Goal: Task Accomplishment & Management: Use online tool/utility

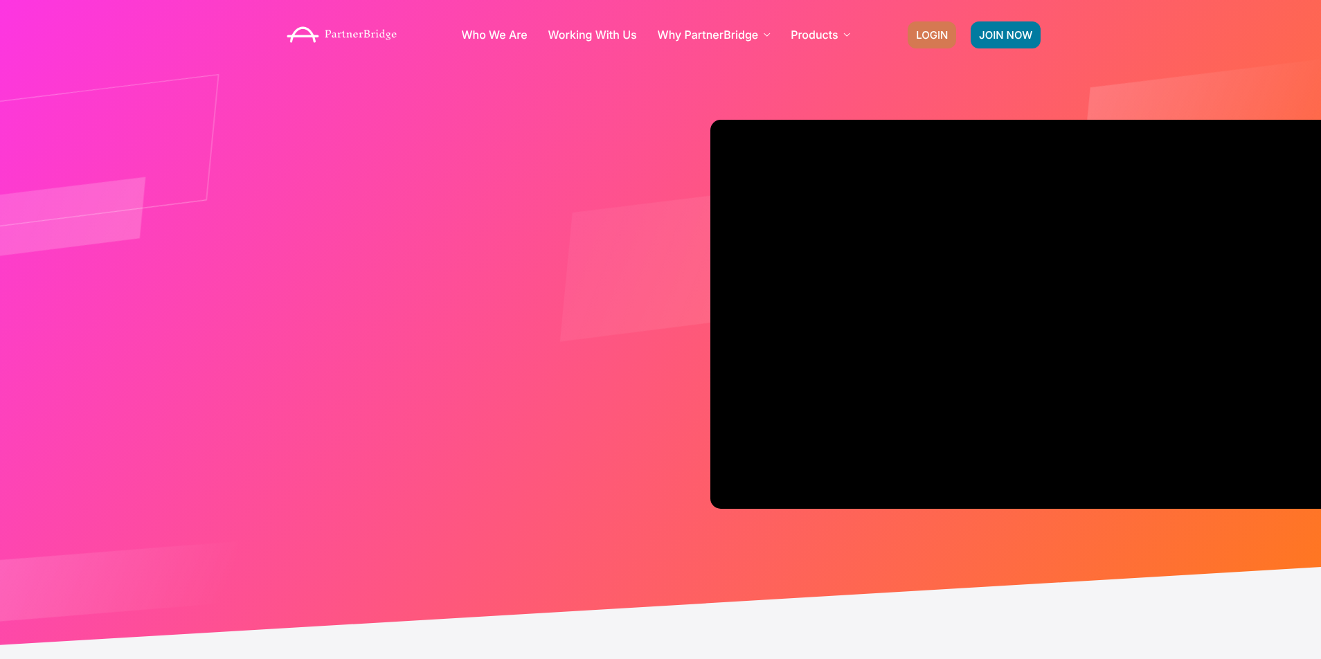
click at [923, 30] on span "LOGIN" at bounding box center [932, 35] width 32 height 10
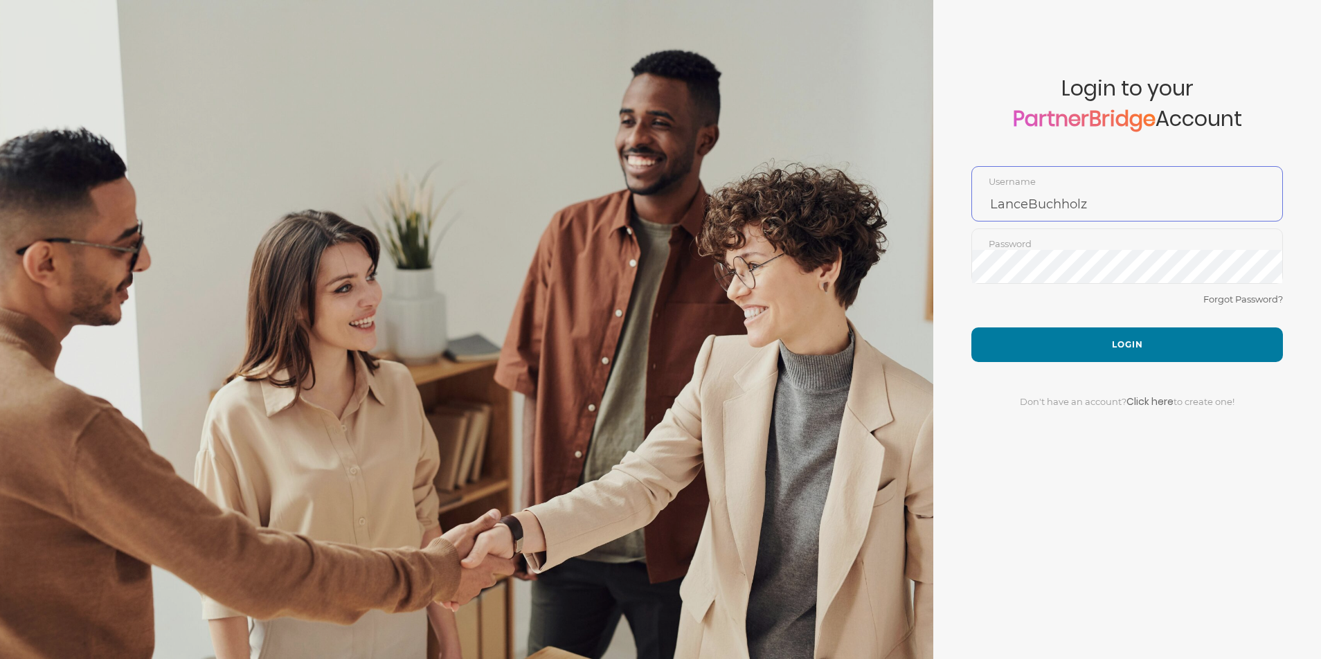
click at [1004, 205] on input "LanceBuchholz" at bounding box center [1127, 204] width 310 height 33
type input "DemoUser"
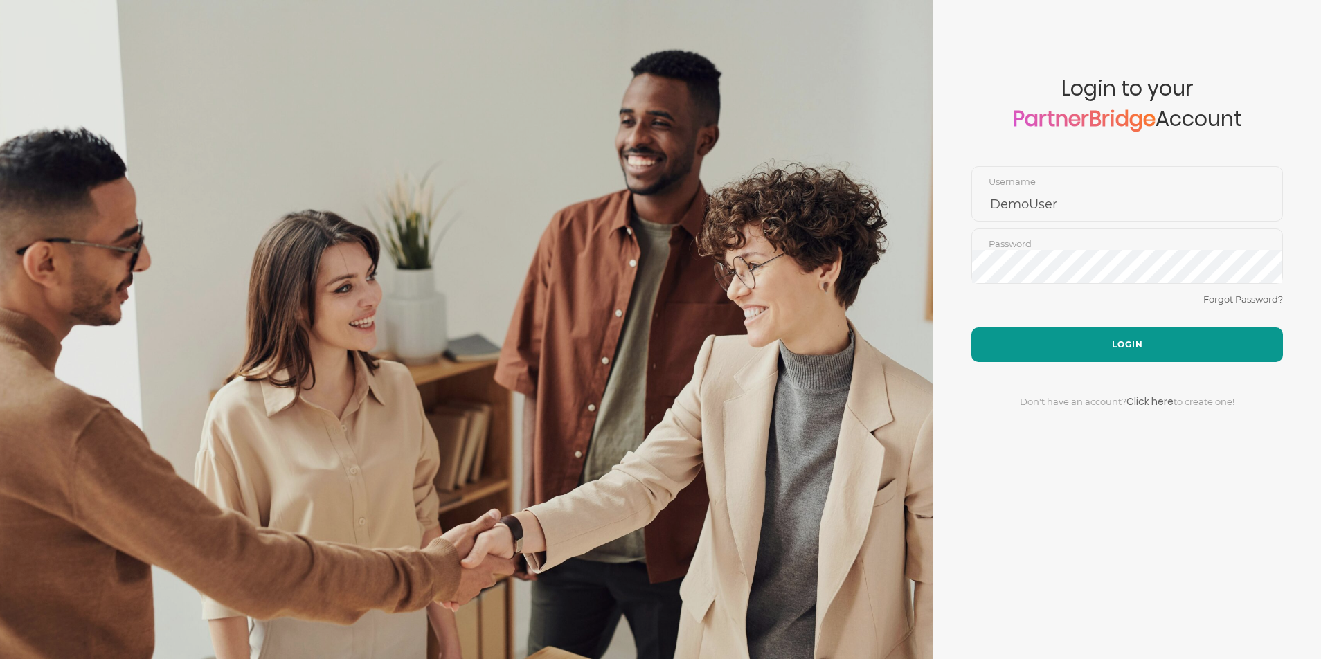
click at [1091, 345] on button "Login" at bounding box center [1126, 344] width 311 height 35
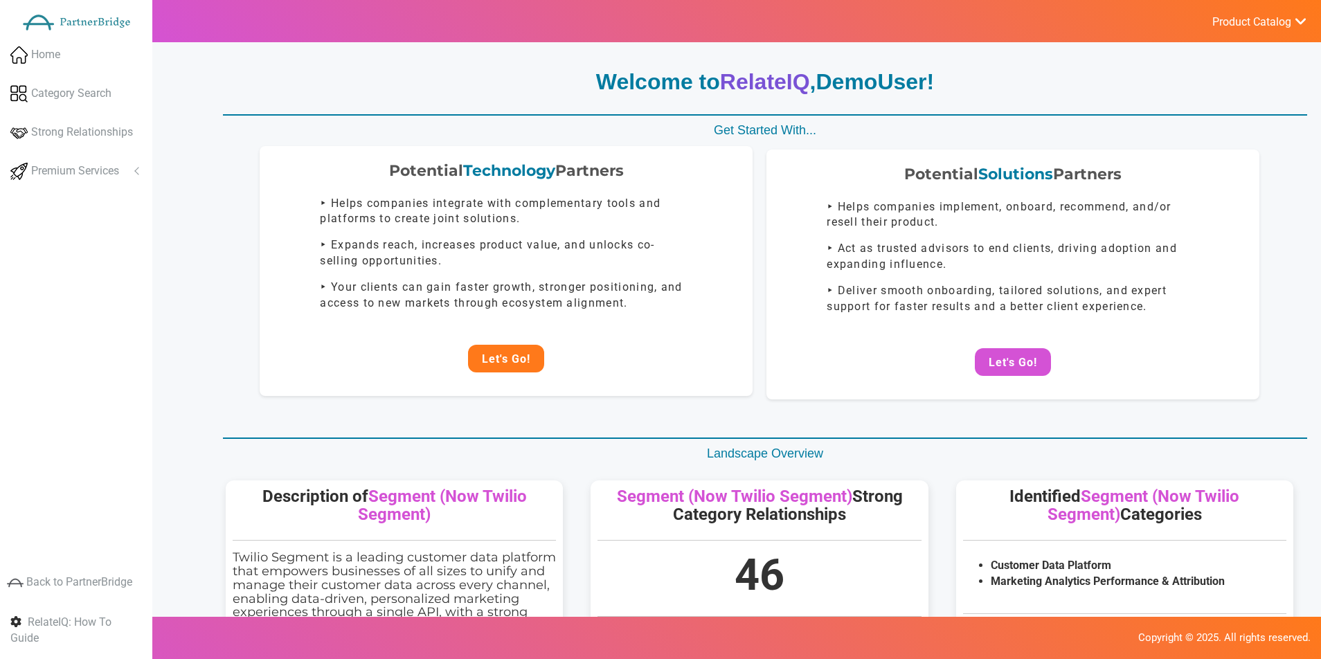
drag, startPoint x: 531, startPoint y: 329, endPoint x: 522, endPoint y: 347, distance: 19.5
click at [531, 331] on div "Potential Technology Partners ‣ Helps companies integrate with complementary to…" at bounding box center [506, 270] width 493 height 249
click at [521, 349] on button "Let's Go!" at bounding box center [506, 359] width 76 height 28
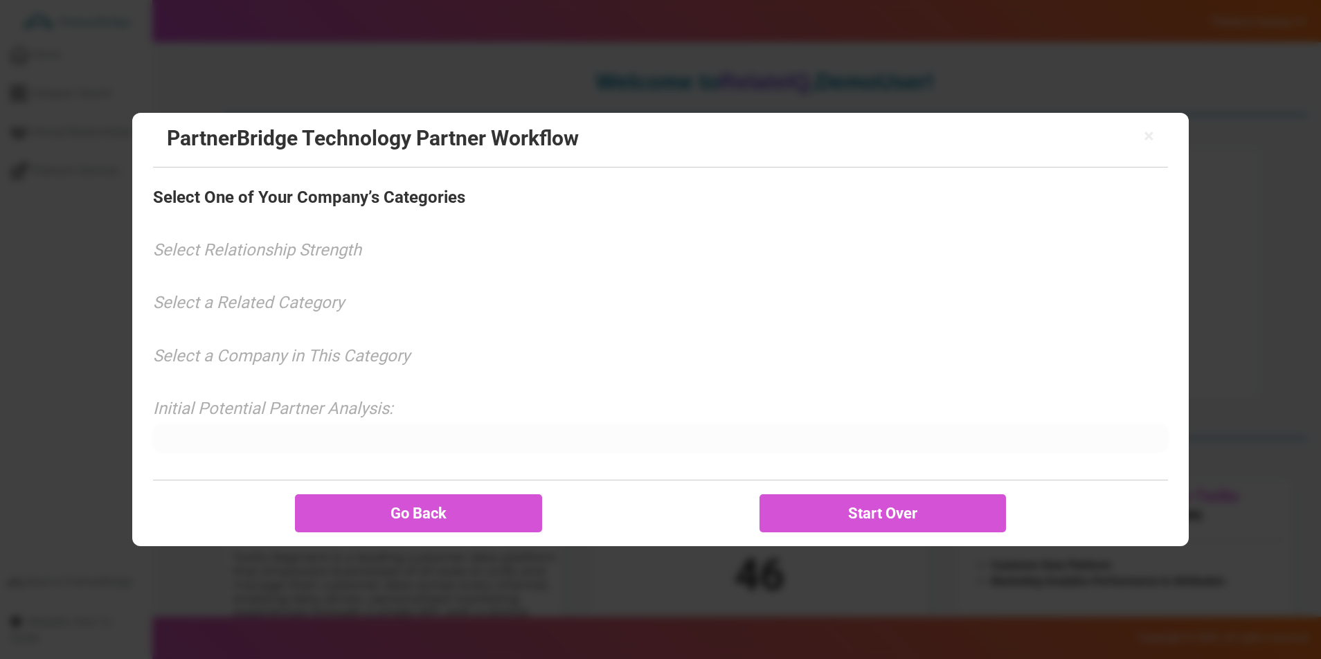
click at [319, 219] on div "× PartnerBridge Technology Partner Workflow Select One of Your Company’s Catego…" at bounding box center [660, 330] width 1056 height 434
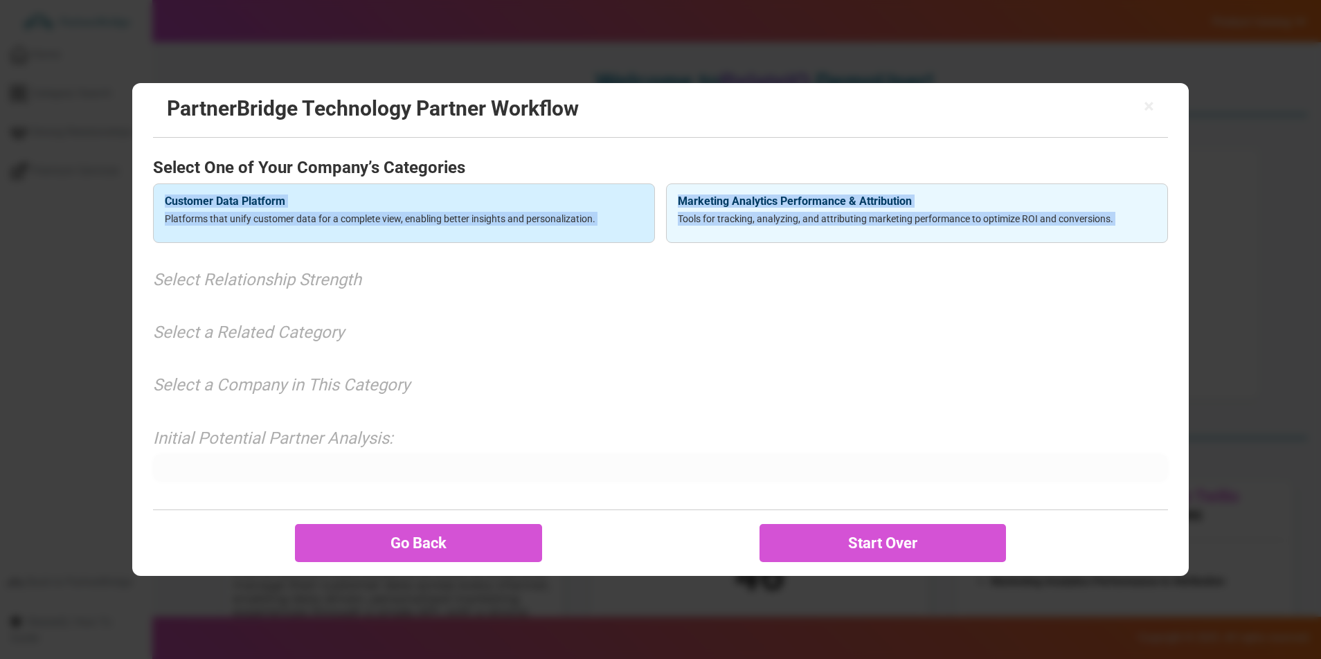
click at [242, 208] on div "Customer Data Platform Platforms that unify customer data for a complete view, …" at bounding box center [404, 213] width 502 height 60
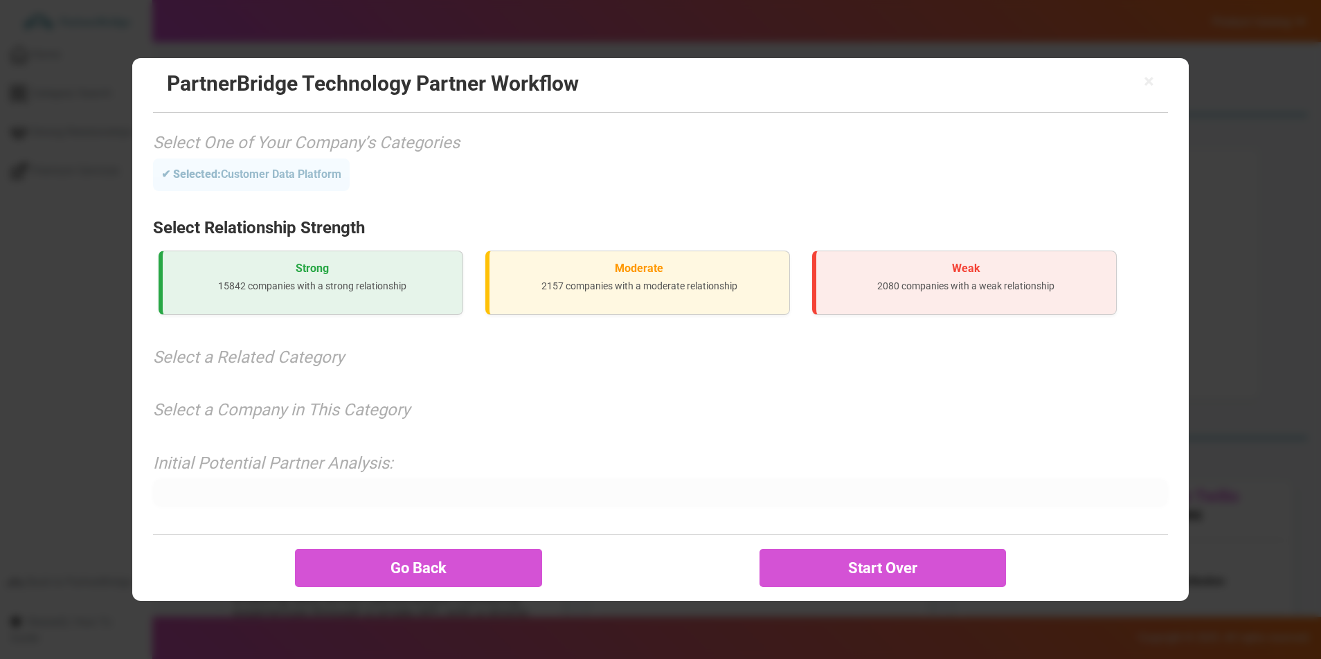
click at [248, 285] on p "15842 companies with a strong relationship" at bounding box center [313, 286] width 278 height 14
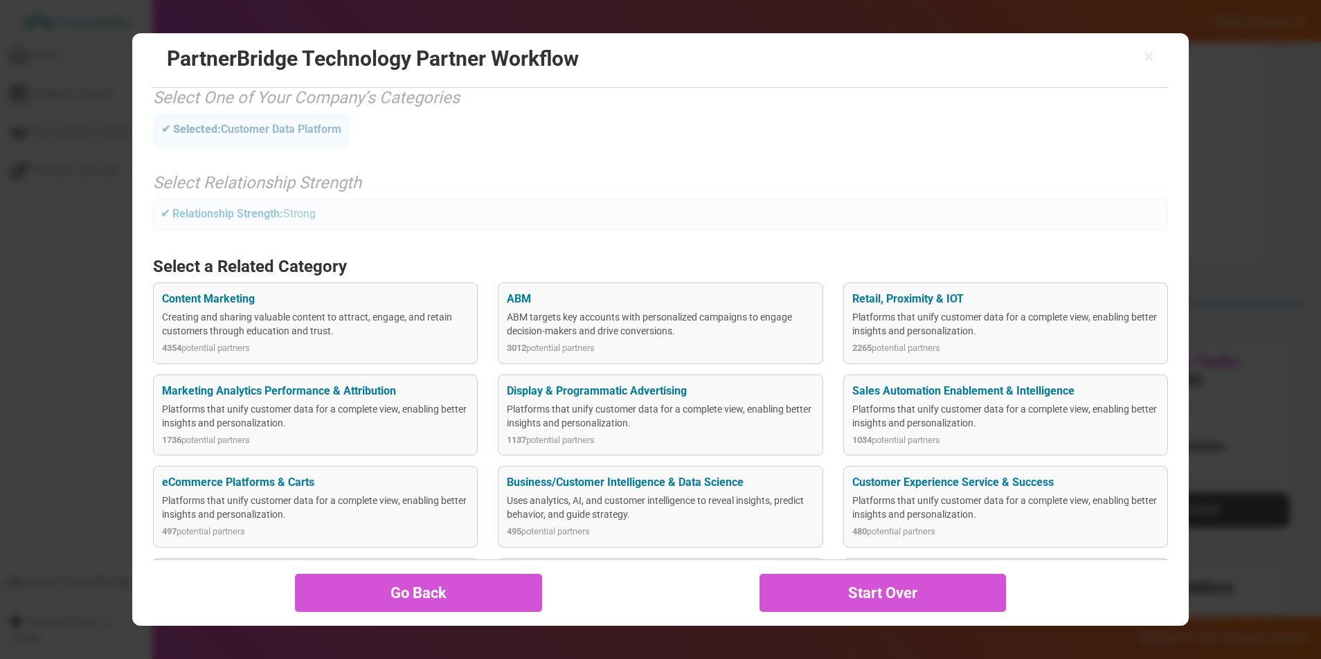
scroll to position [136, 0]
click at [356, 389] on div "Marketing Analytics Performance & Attribution" at bounding box center [315, 391] width 307 height 16
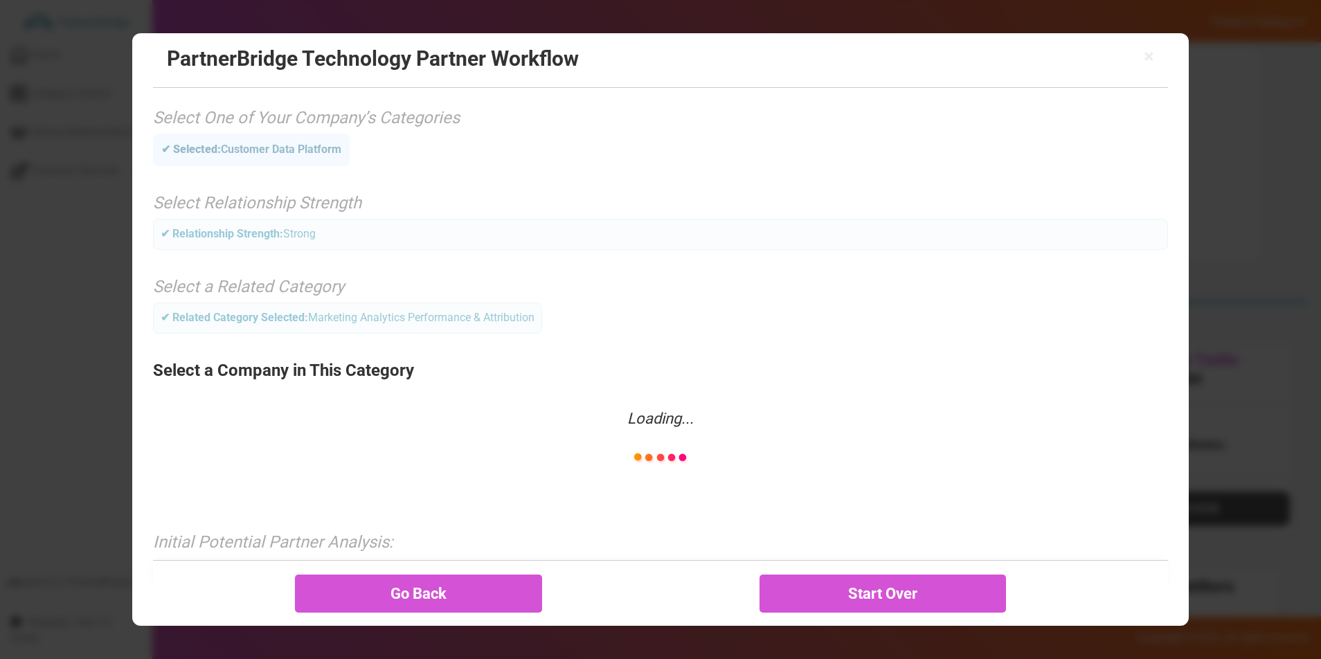
scroll to position [59, 0]
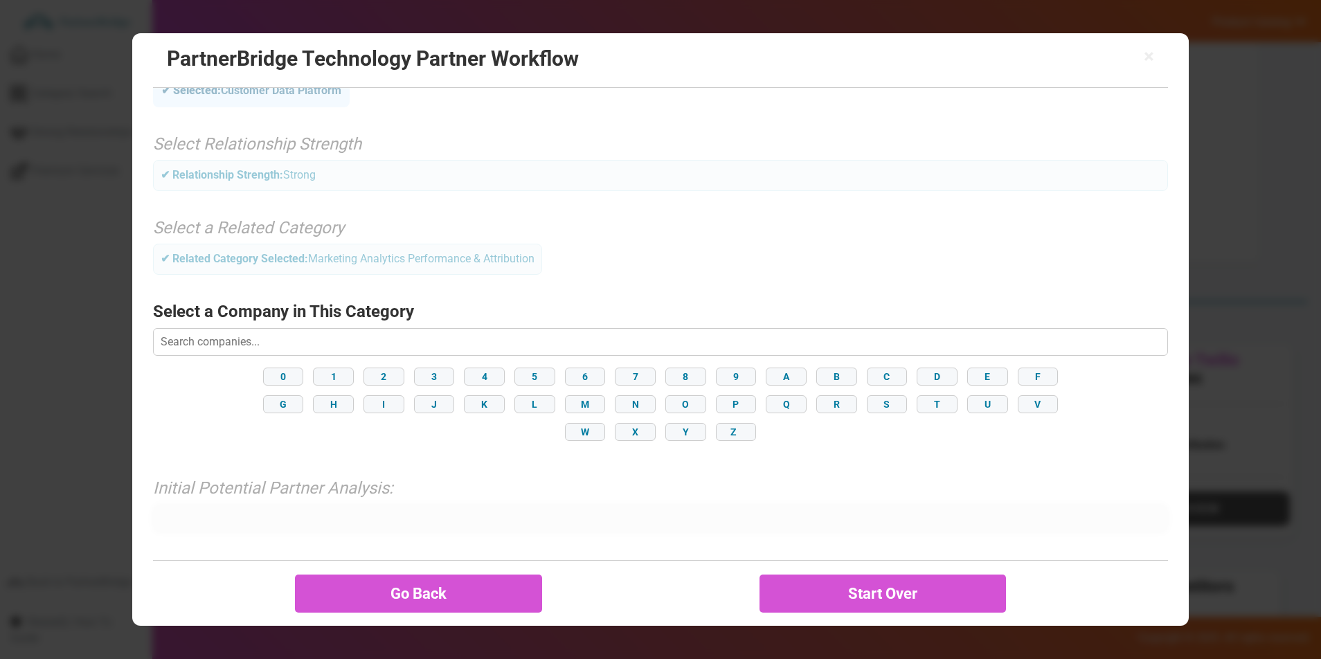
click at [637, 345] on input "text" at bounding box center [660, 342] width 1015 height 28
type input "fullst"
click at [686, 475] on div "FullStory !" at bounding box center [660, 469] width 138 height 31
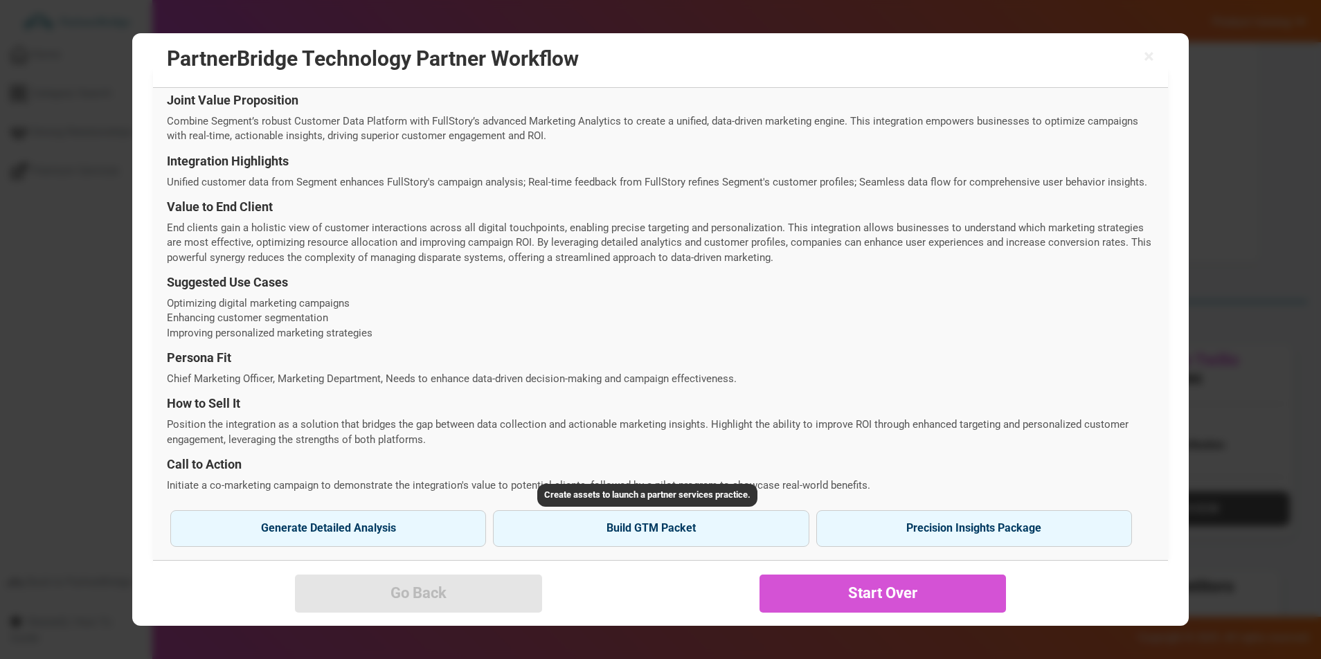
scroll to position [403, 0]
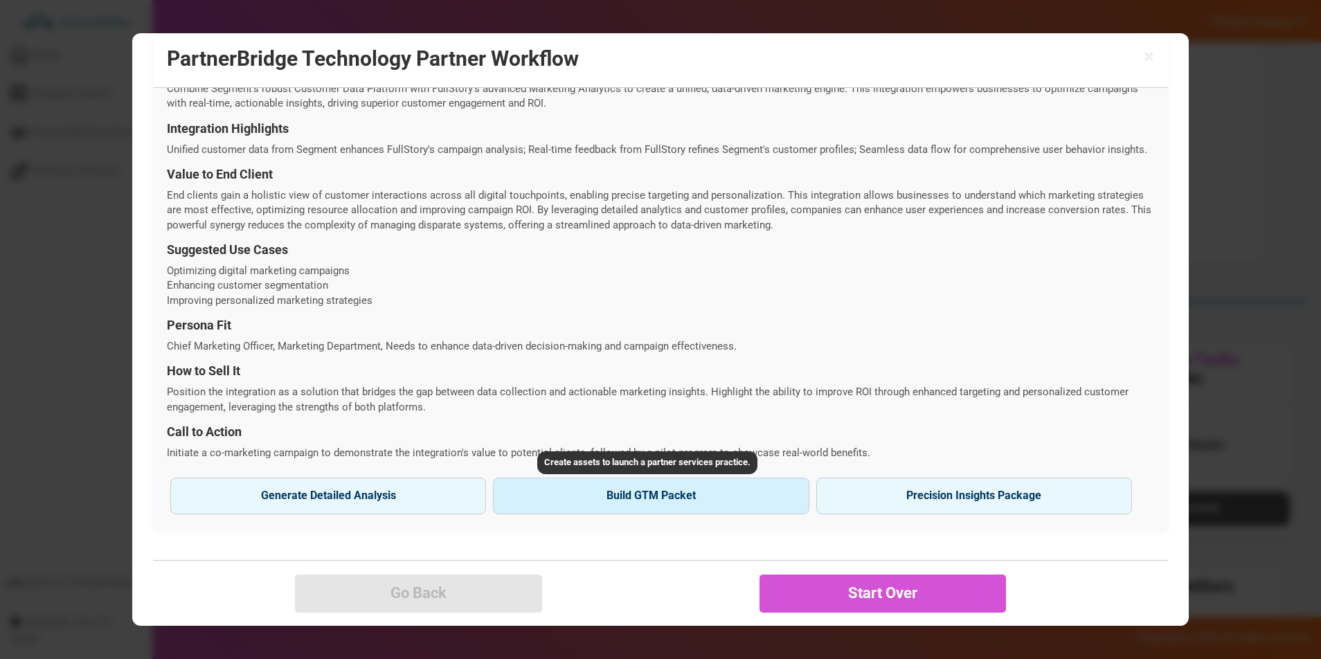
click at [568, 494] on button "Build GTM Packet" at bounding box center [651, 496] width 316 height 36
type input "FullStory"
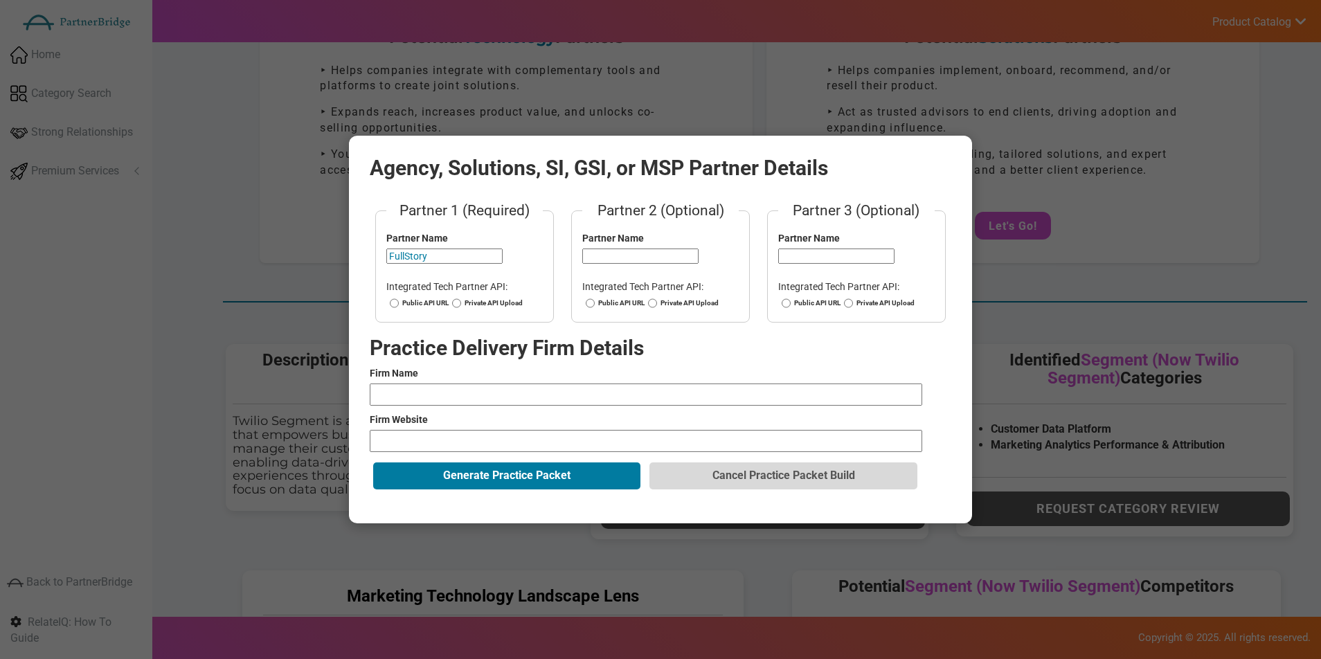
click at [410, 307] on label "Public API URL" at bounding box center [417, 303] width 62 height 10
click at [399, 307] on input "Public API URL" at bounding box center [394, 303] width 9 height 10
radio input "true"
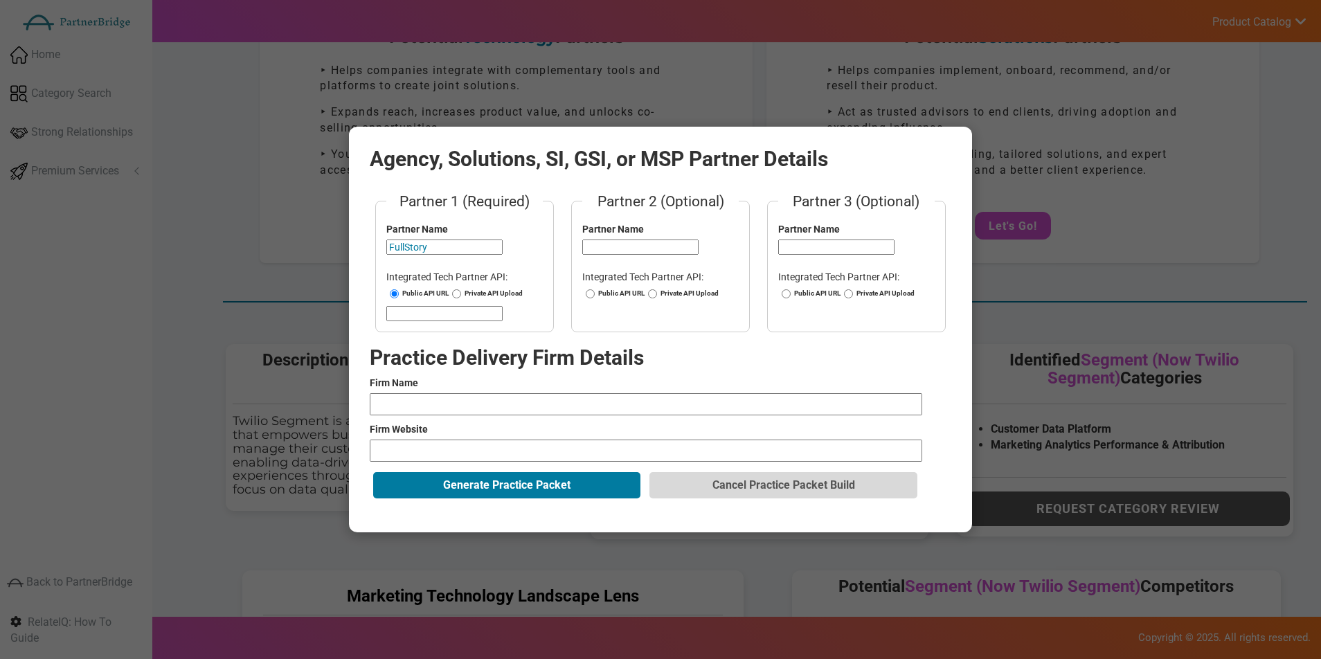
click at [416, 310] on input "url" at bounding box center [444, 313] width 116 height 15
click at [469, 312] on input "url" at bounding box center [444, 313] width 116 height 15
type input "https://developer.fullstory.com"
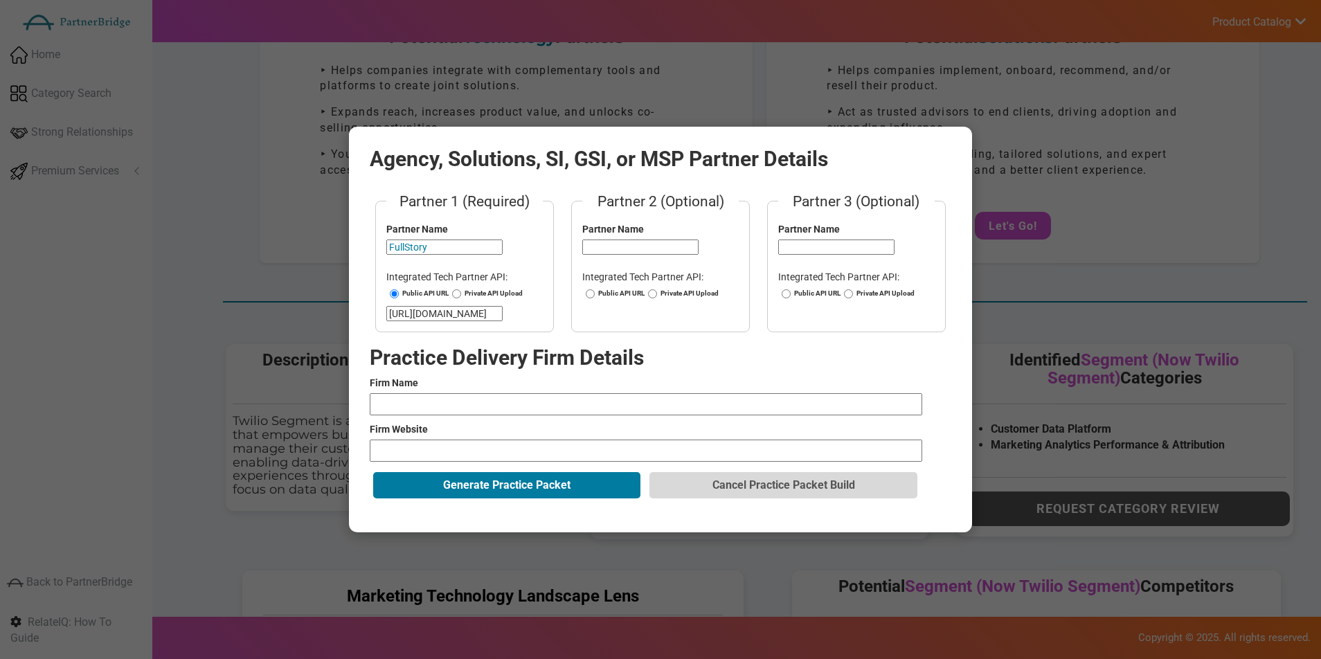
scroll to position [0, 0]
click at [505, 386] on label "Firm Name" at bounding box center [660, 383] width 581 height 14
click at [507, 395] on input "text" at bounding box center [646, 404] width 552 height 22
click at [507, 397] on input "text" at bounding box center [646, 404] width 552 height 22
click at [509, 399] on input "text" at bounding box center [646, 404] width 552 height 22
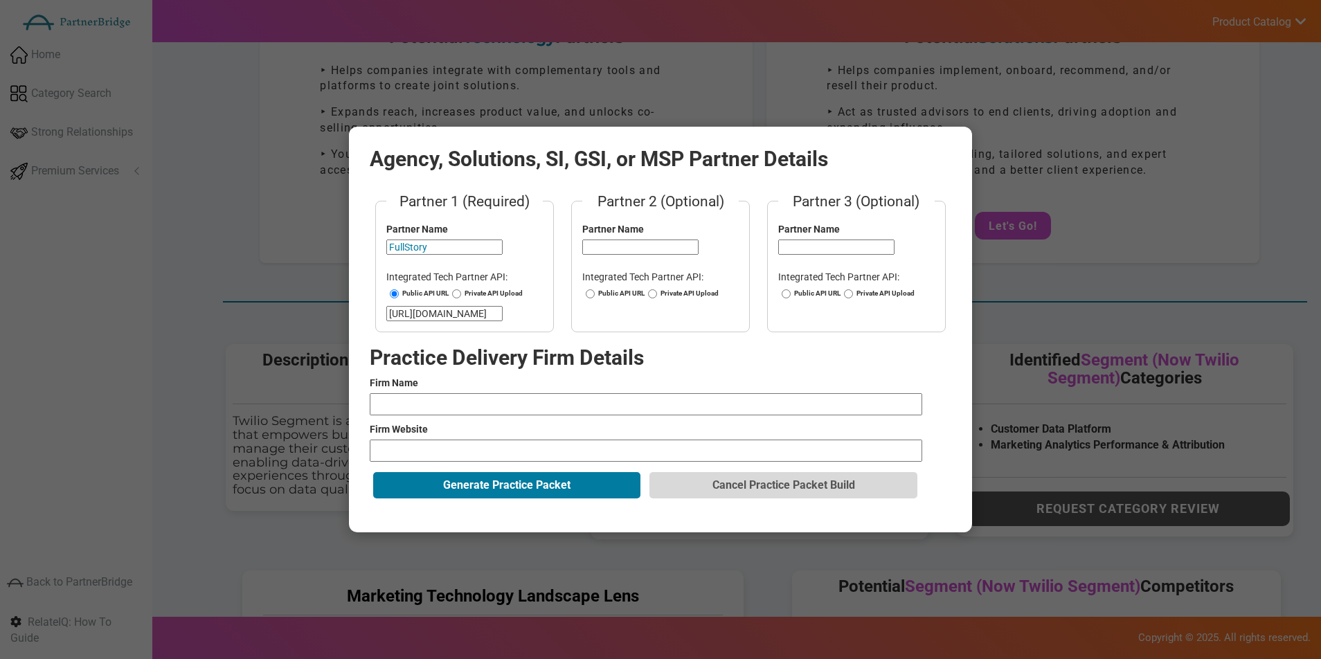
click at [509, 400] on input "text" at bounding box center [646, 404] width 552 height 22
type input "CXperts"
type input "https://www.cxperts.io"
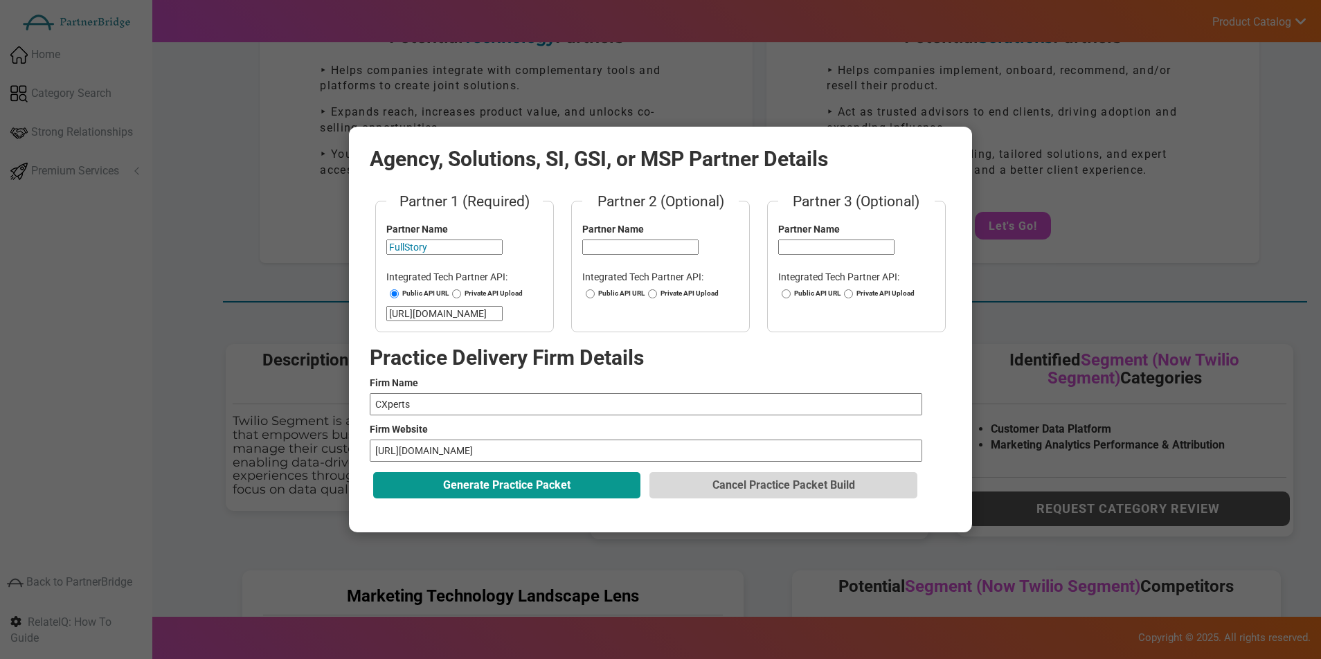
click at [555, 481] on button "Generate Practice Packet" at bounding box center [506, 485] width 267 height 26
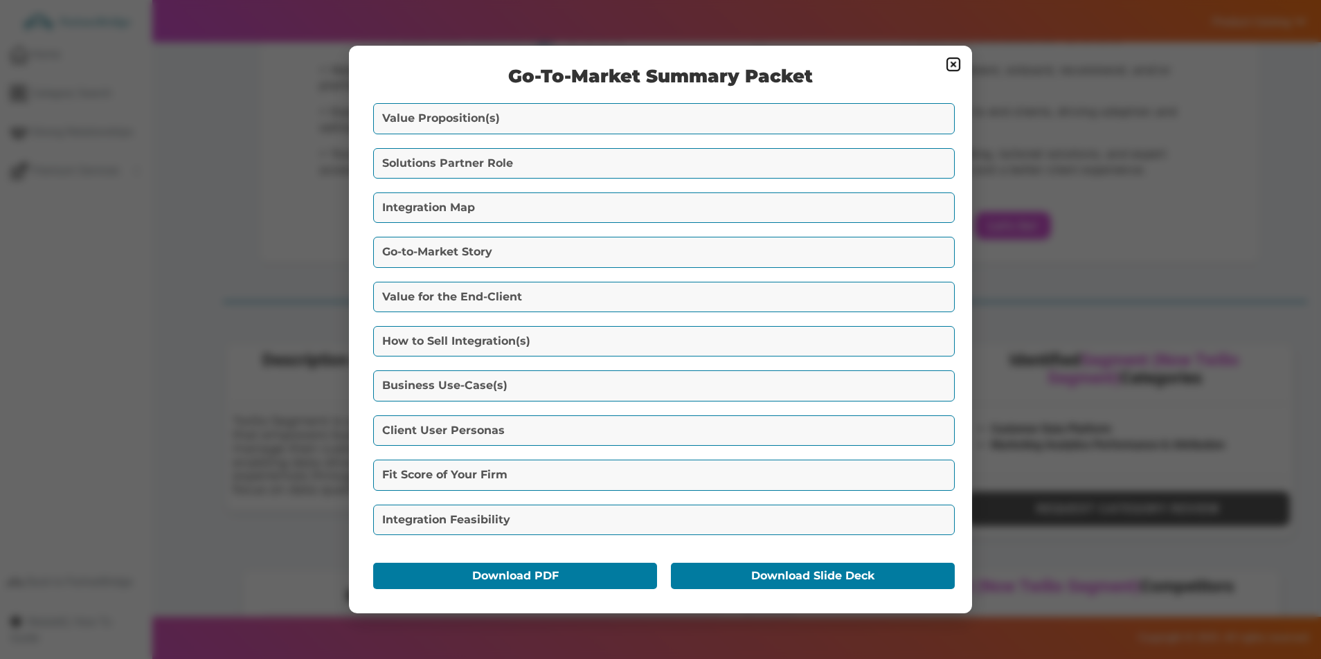
click at [954, 65] on img at bounding box center [953, 64] width 17 height 17
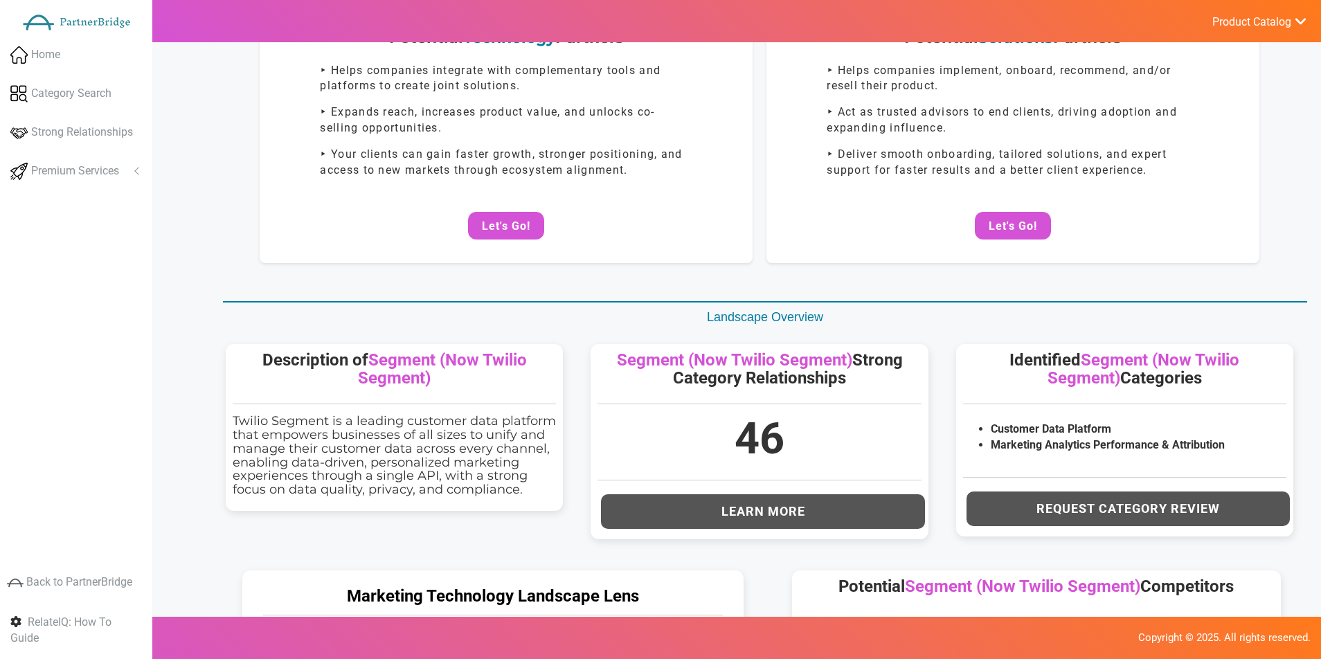
click at [992, 214] on button "Let's Go!" at bounding box center [1013, 226] width 76 height 28
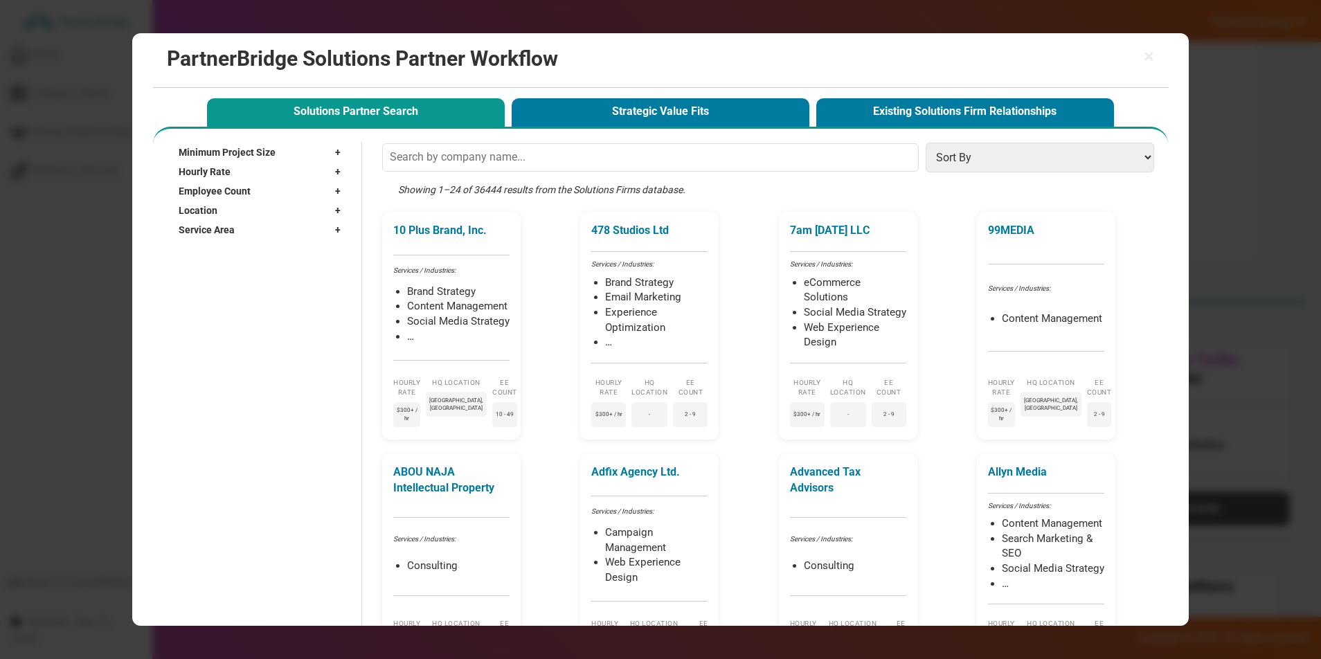
click at [650, 125] on button "Strategic Value Fits" at bounding box center [660, 112] width 298 height 28
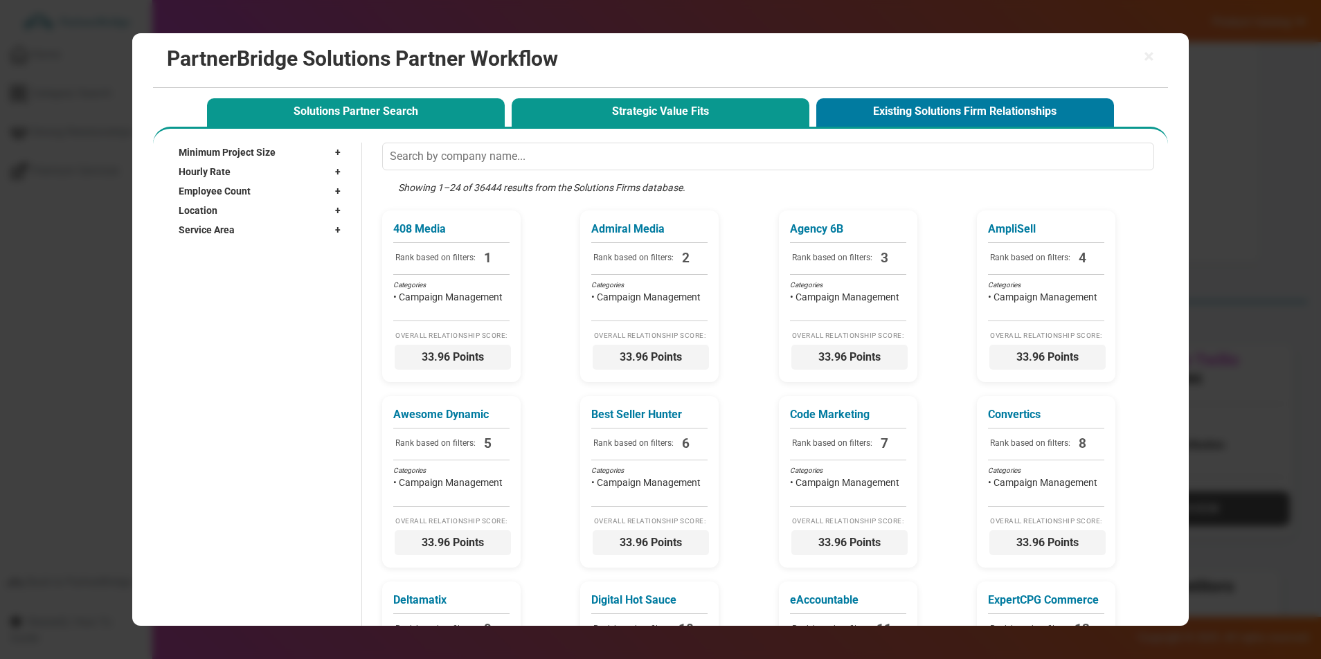
click at [482, 120] on button "Solutions Partner Search" at bounding box center [356, 112] width 298 height 28
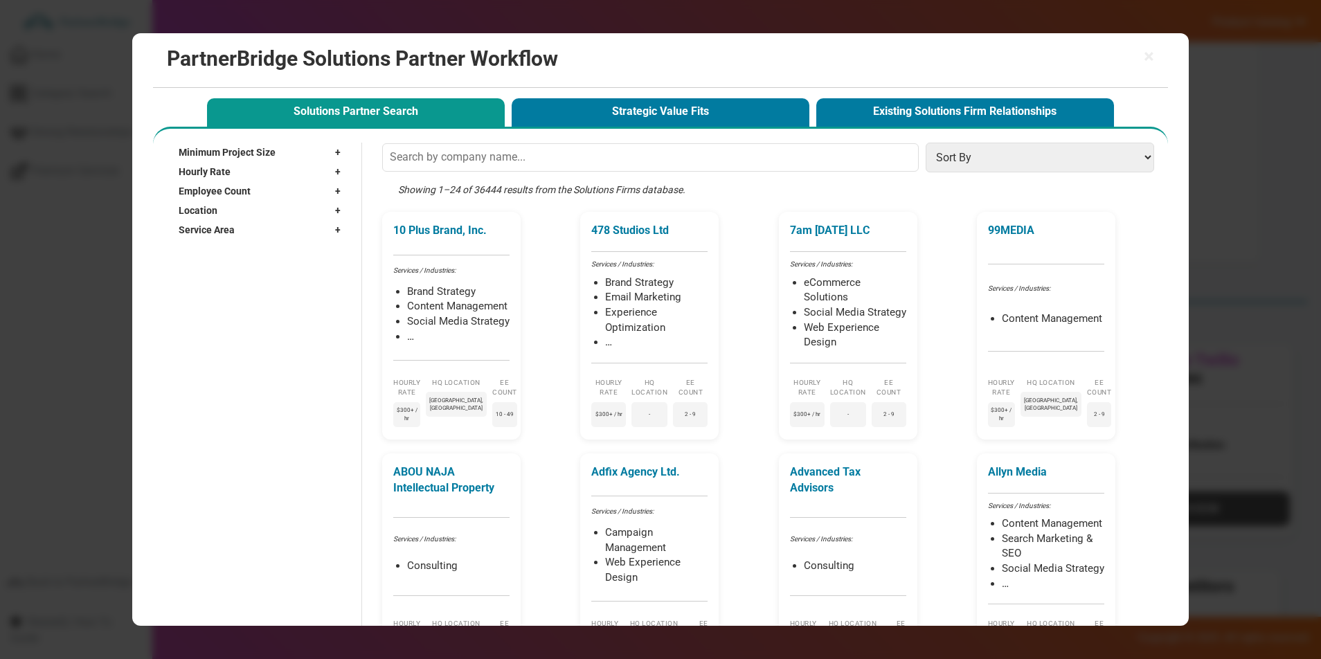
drag, startPoint x: 669, startPoint y: 109, endPoint x: 780, endPoint y: 96, distance: 111.5
click at [669, 109] on button "Strategic Value Fits" at bounding box center [660, 112] width 298 height 28
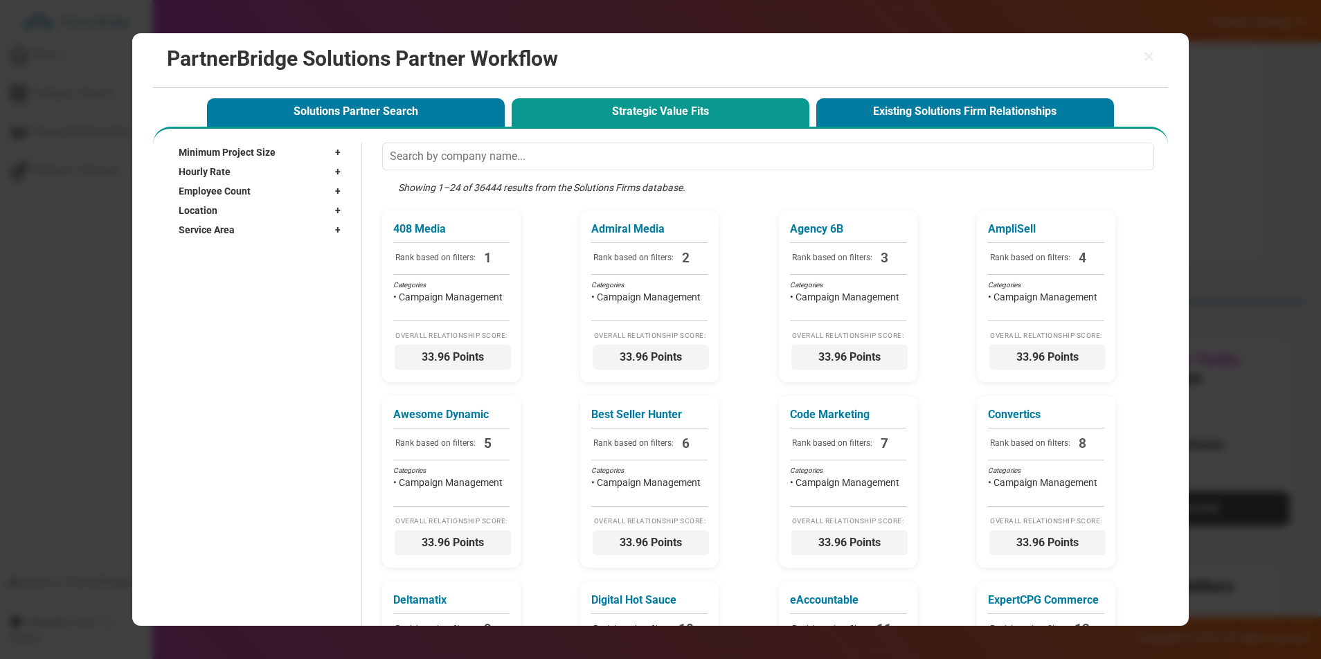
click at [1160, 58] on div "× PartnerBridge Solutions Partner Workflow" at bounding box center [660, 60] width 1015 height 55
click at [1153, 57] on span "×" at bounding box center [1148, 56] width 10 height 19
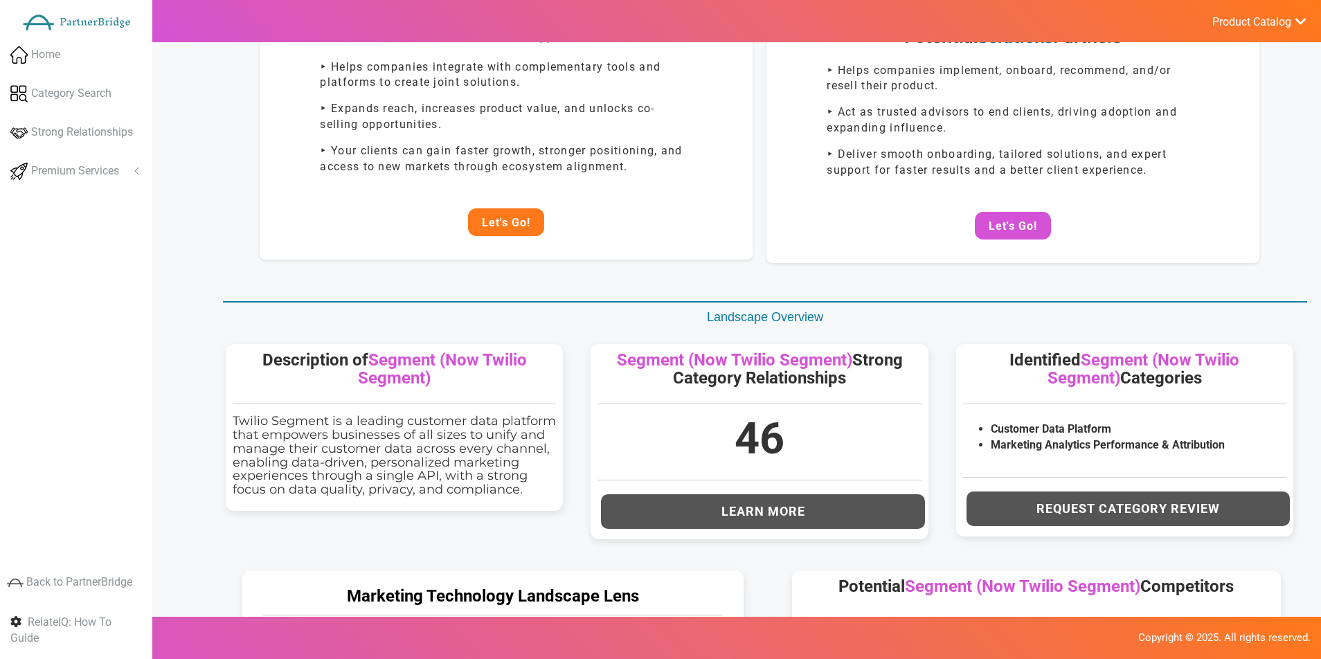
click at [529, 210] on div "Potential Technology Partners ‣ Helps companies integrate with complementary to…" at bounding box center [506, 134] width 493 height 249
click at [527, 218] on button "Let's Go!" at bounding box center [506, 222] width 76 height 28
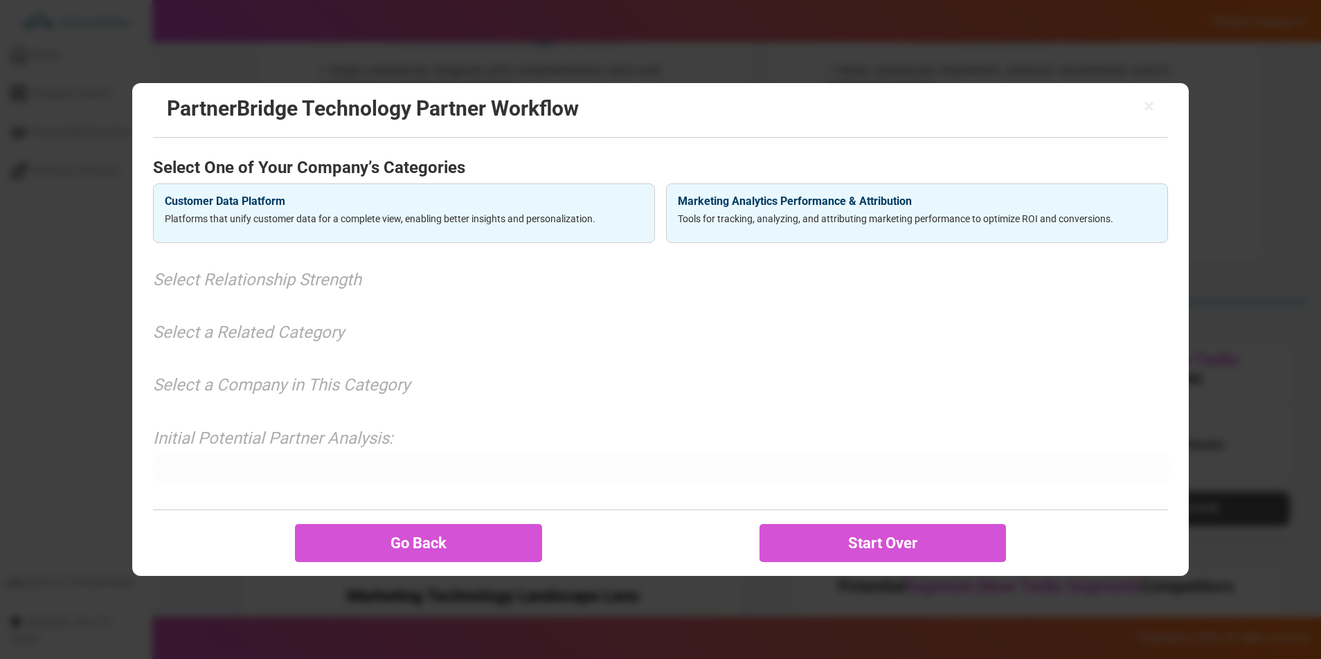
click at [365, 217] on p "Platforms that unify customer data for a complete view, enabling better insight…" at bounding box center [404, 219] width 478 height 14
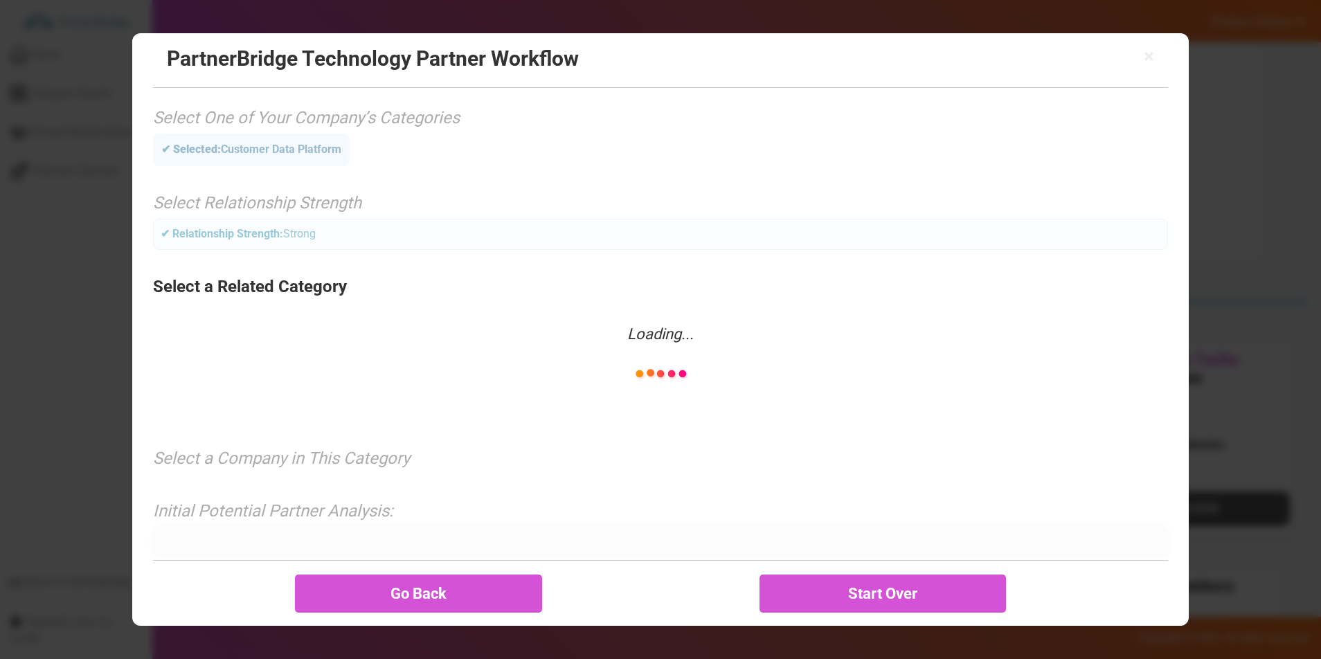
scroll to position [20, 0]
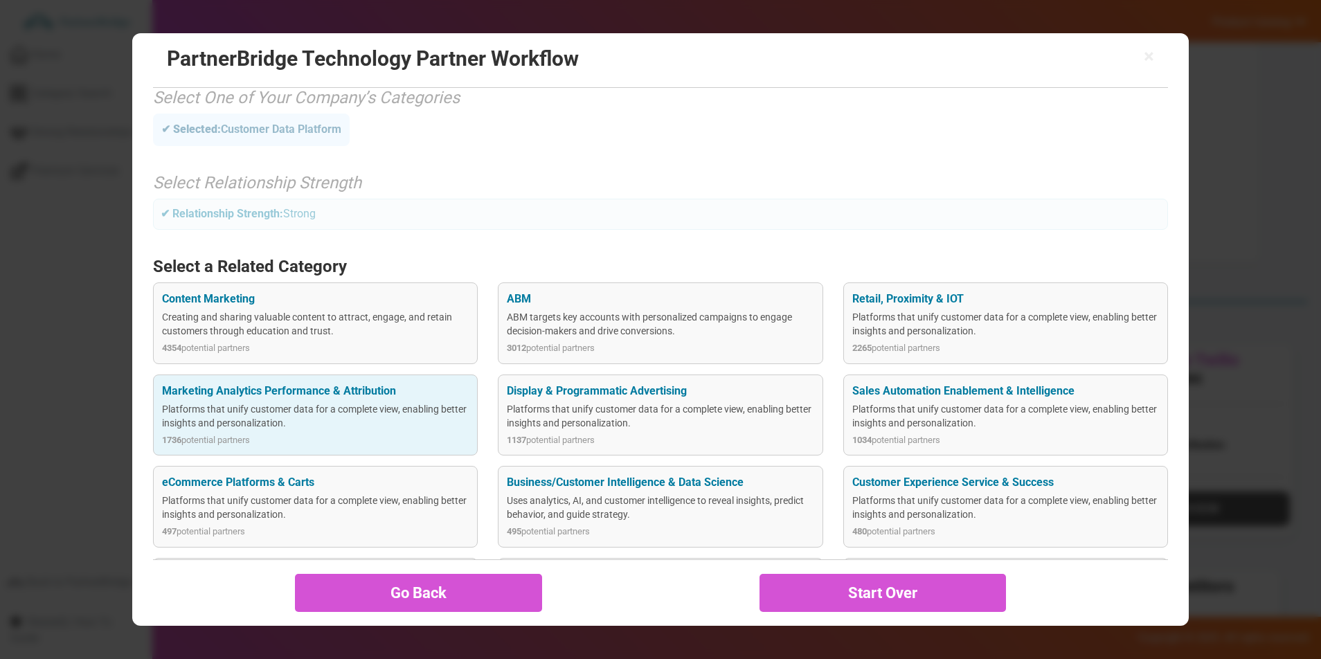
click at [327, 381] on div "Marketing Analytics Performance & Attribution Platforms that unify customer dat…" at bounding box center [315, 414] width 325 height 81
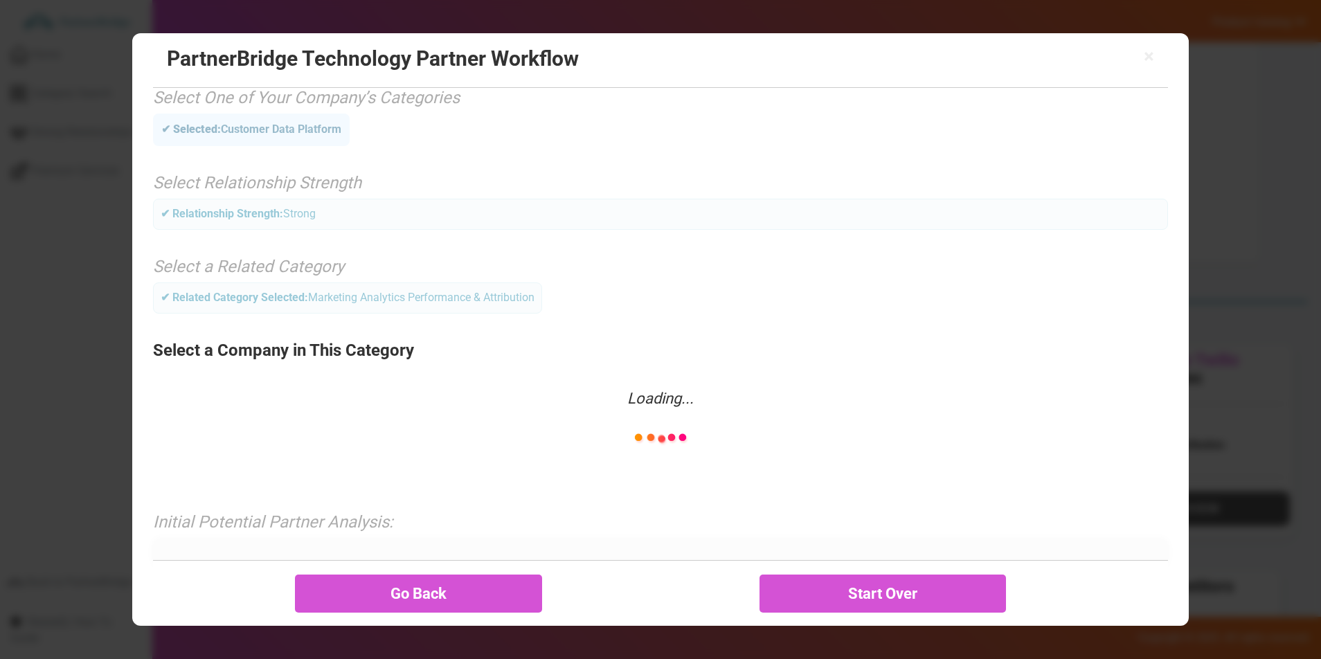
scroll to position [0, 0]
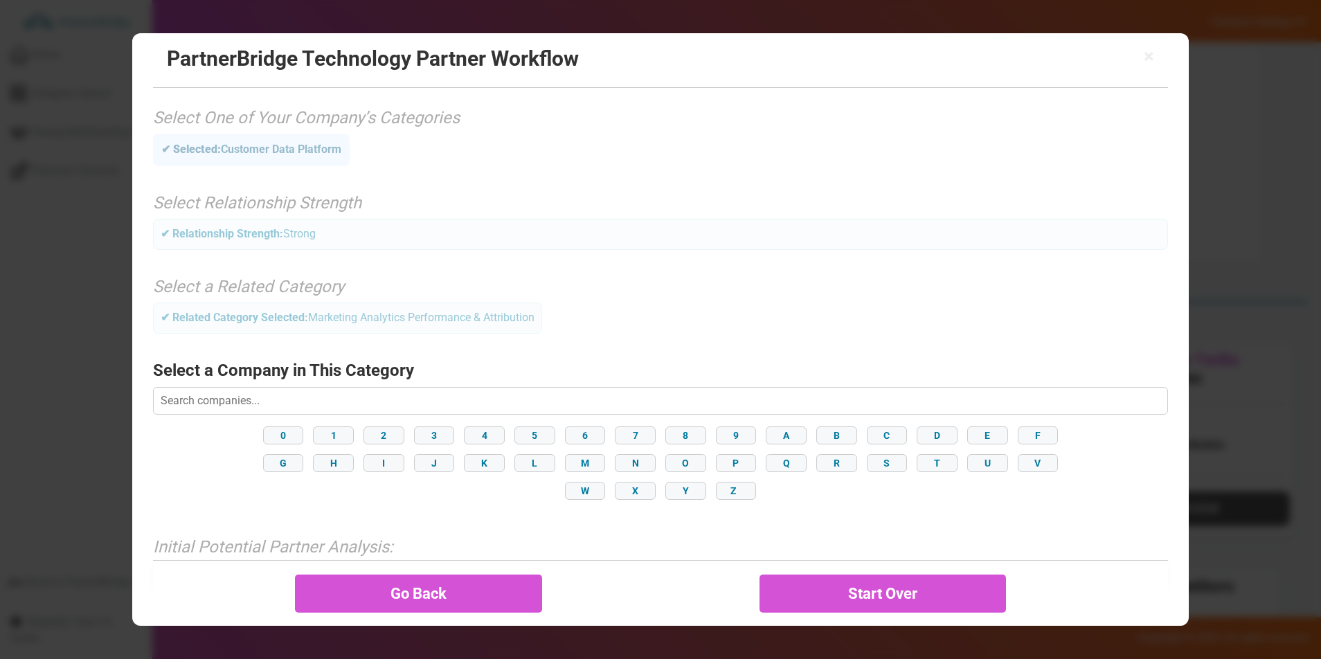
click at [368, 397] on input "text" at bounding box center [660, 401] width 1015 height 28
type input "fulls"
click at [678, 541] on div "FullStory !" at bounding box center [660, 529] width 138 height 31
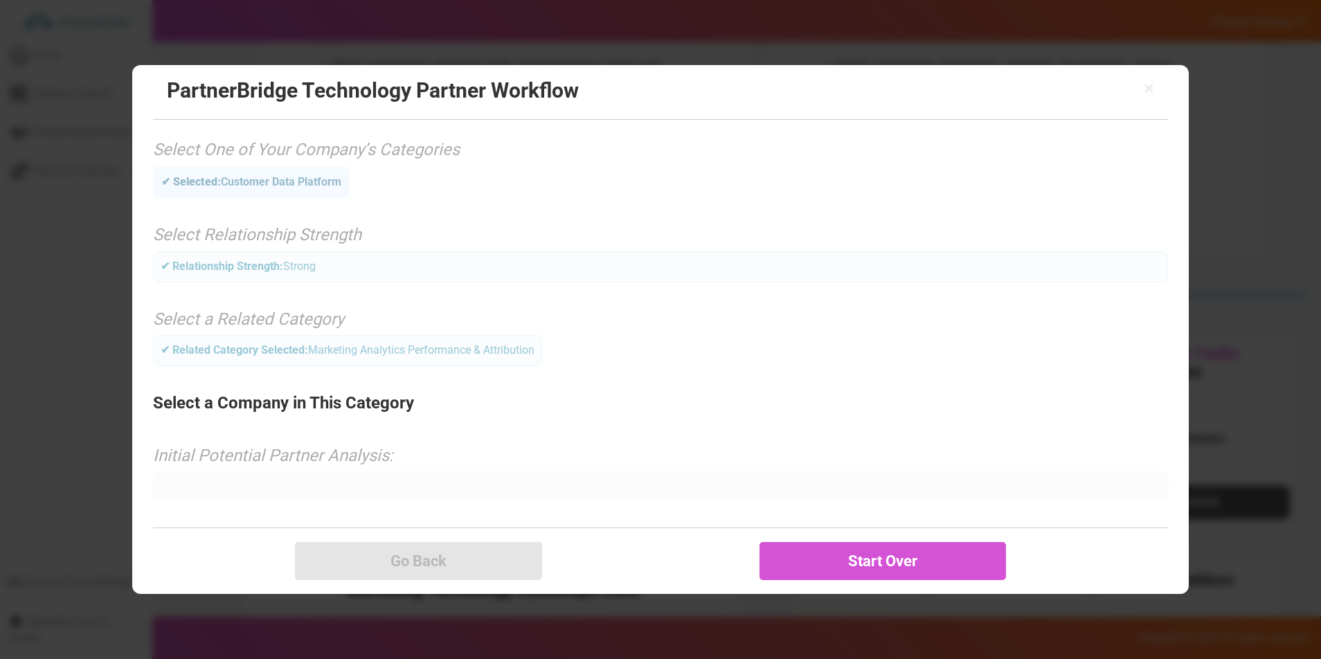
click at [640, 377] on div "× PartnerBridge Technology Partner Workflow Select One of Your Company’s Catego…" at bounding box center [660, 329] width 1056 height 528
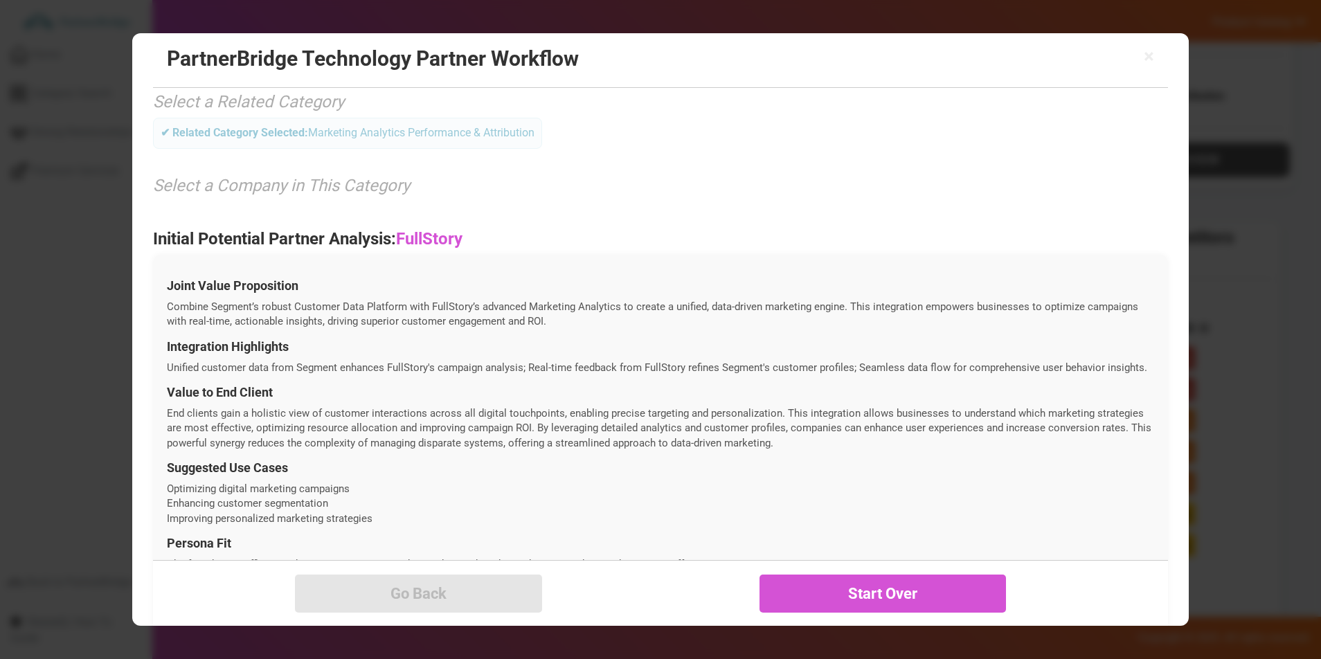
scroll to position [403, 0]
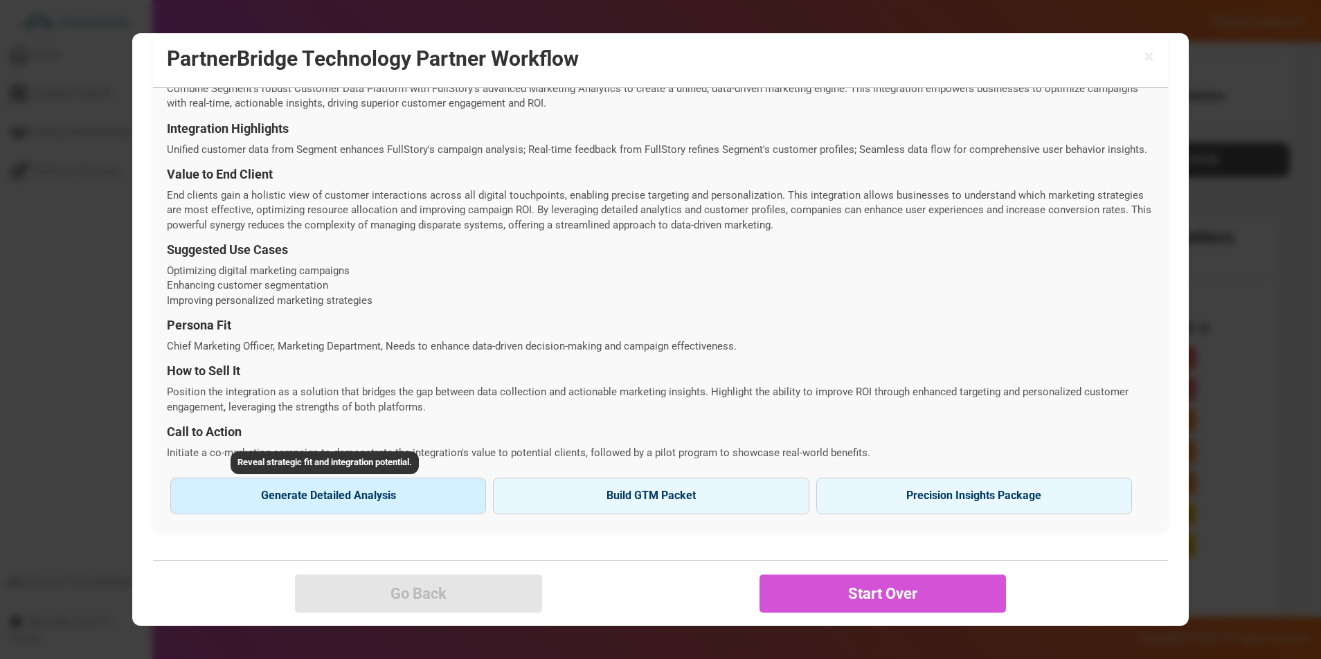
click at [428, 511] on button "Generate Detailed Analysis Reveal strategic fit and integration potential." at bounding box center [328, 496] width 316 height 36
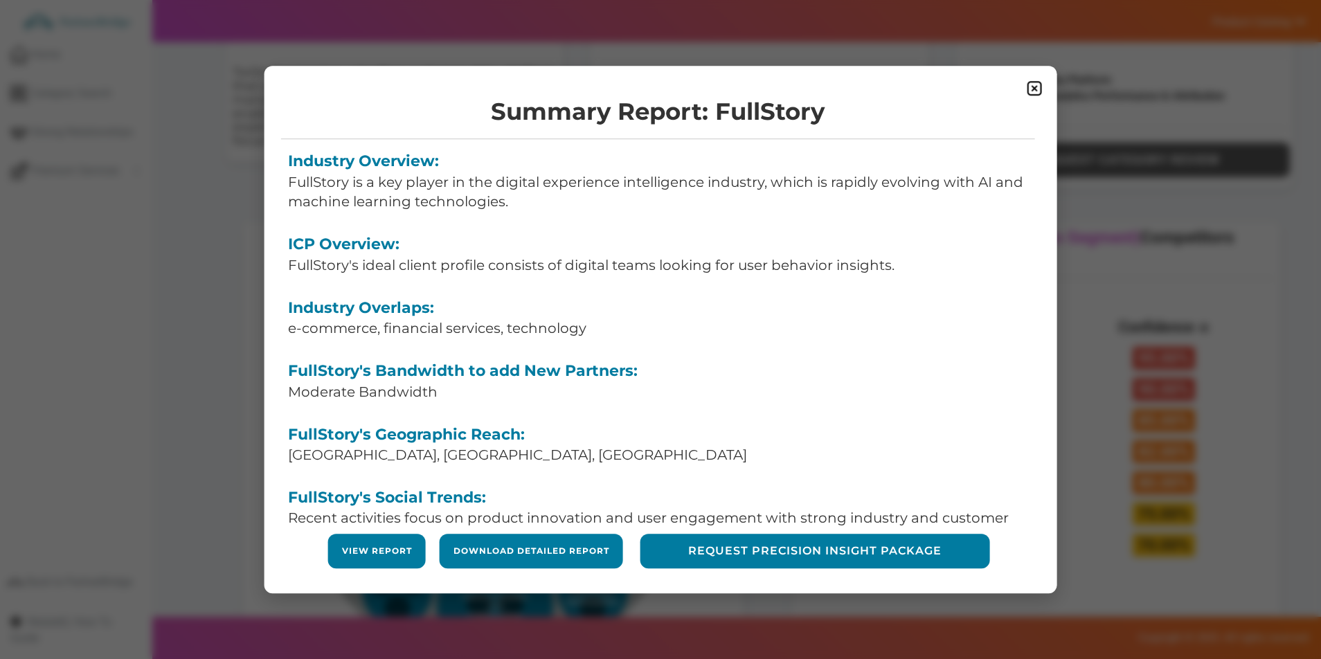
click at [372, 540] on form "View Report" at bounding box center [377, 551] width 98 height 35
click at [403, 531] on div "Summary Report: FullStory Industry Overview: FullStory is a key player in the d…" at bounding box center [660, 329] width 793 height 527
click at [397, 547] on link "View Report" at bounding box center [377, 551] width 70 height 12
click at [1029, 92] on img at bounding box center [1033, 88] width 17 height 17
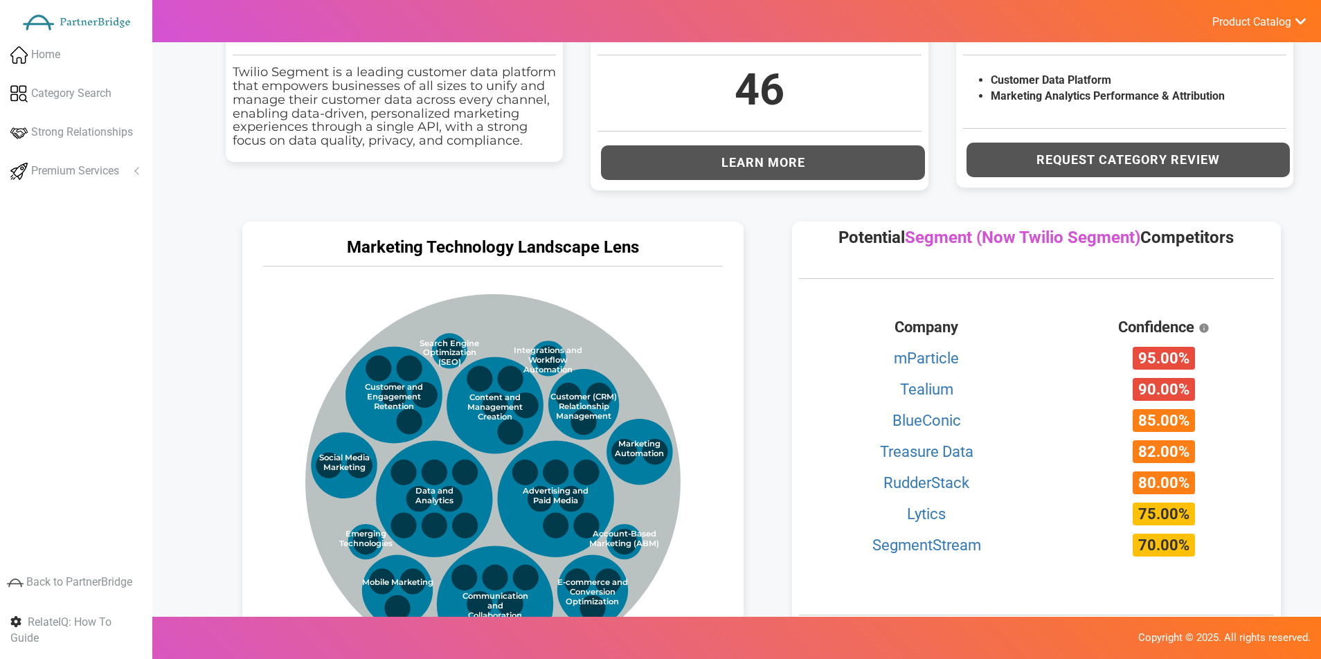
click at [75, 190] on ul "Home Category Search Strong Relationships Premium Services Analyze Potential Co…" at bounding box center [76, 114] width 152 height 155
click at [81, 176] on span "Premium Services" at bounding box center [75, 171] width 88 height 16
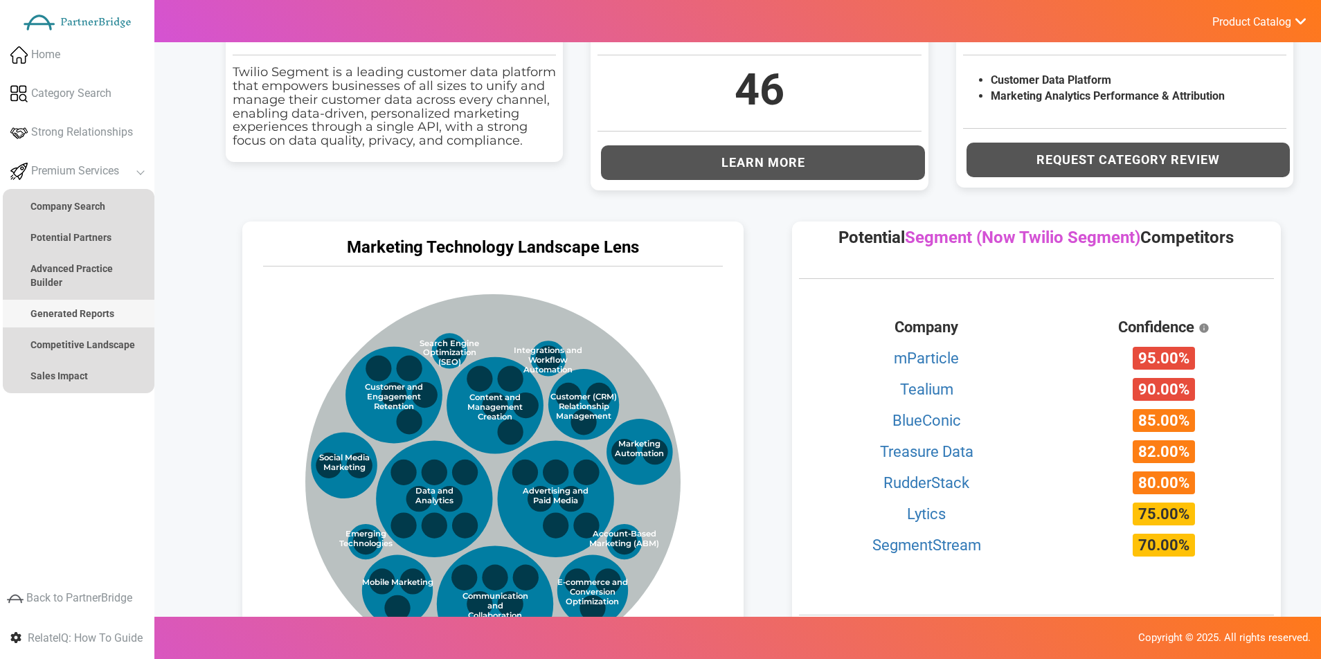
click at [78, 310] on strong "Generated Reports" at bounding box center [72, 313] width 84 height 11
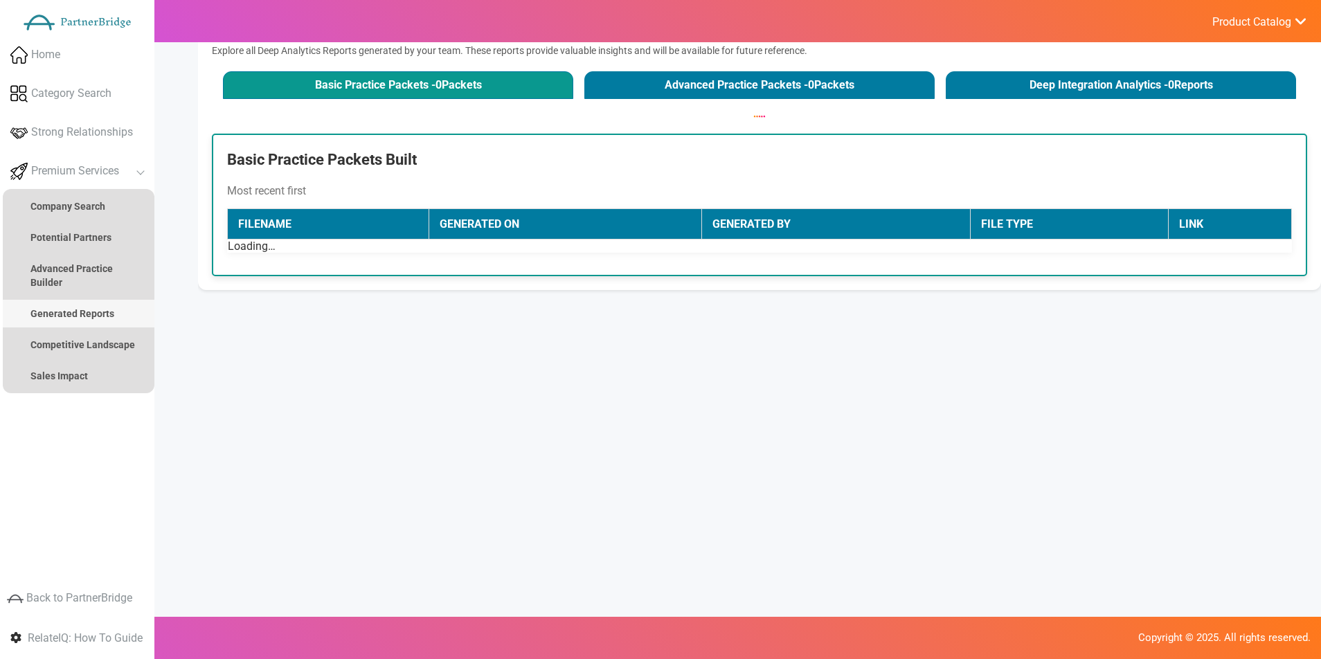
scroll to position [54, 0]
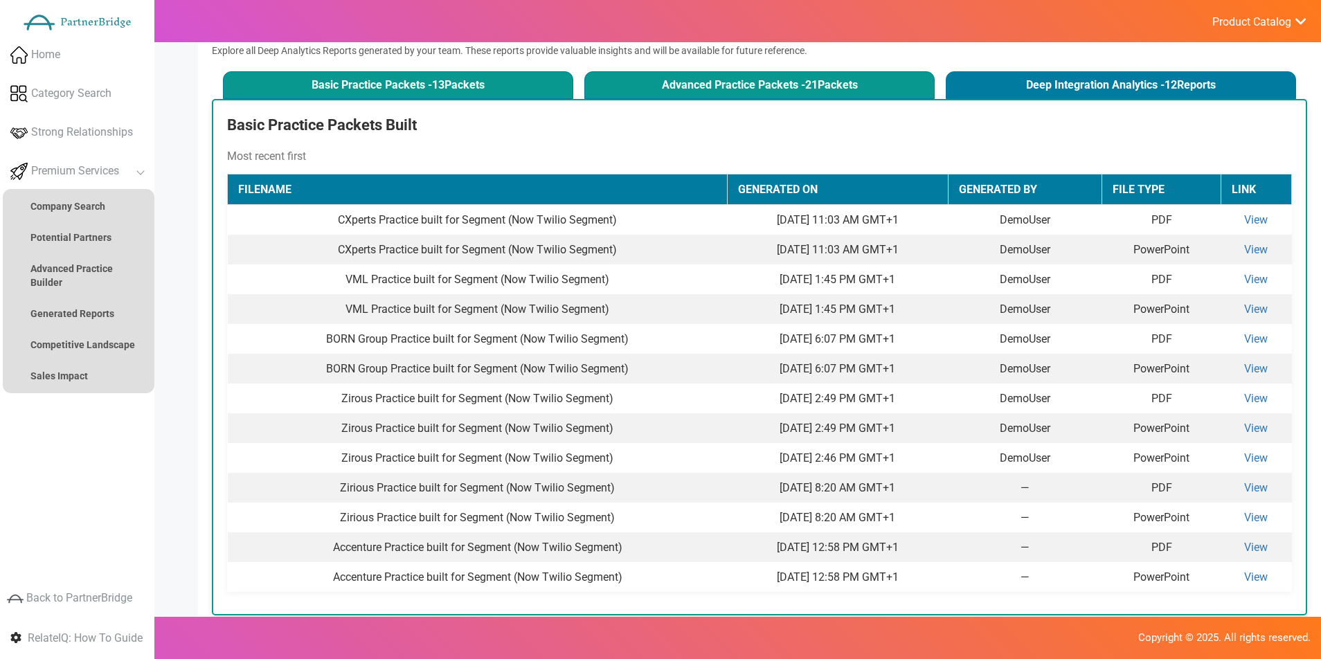
click at [666, 93] on button "Advanced Practice Packets - 21 Packets" at bounding box center [759, 85] width 350 height 28
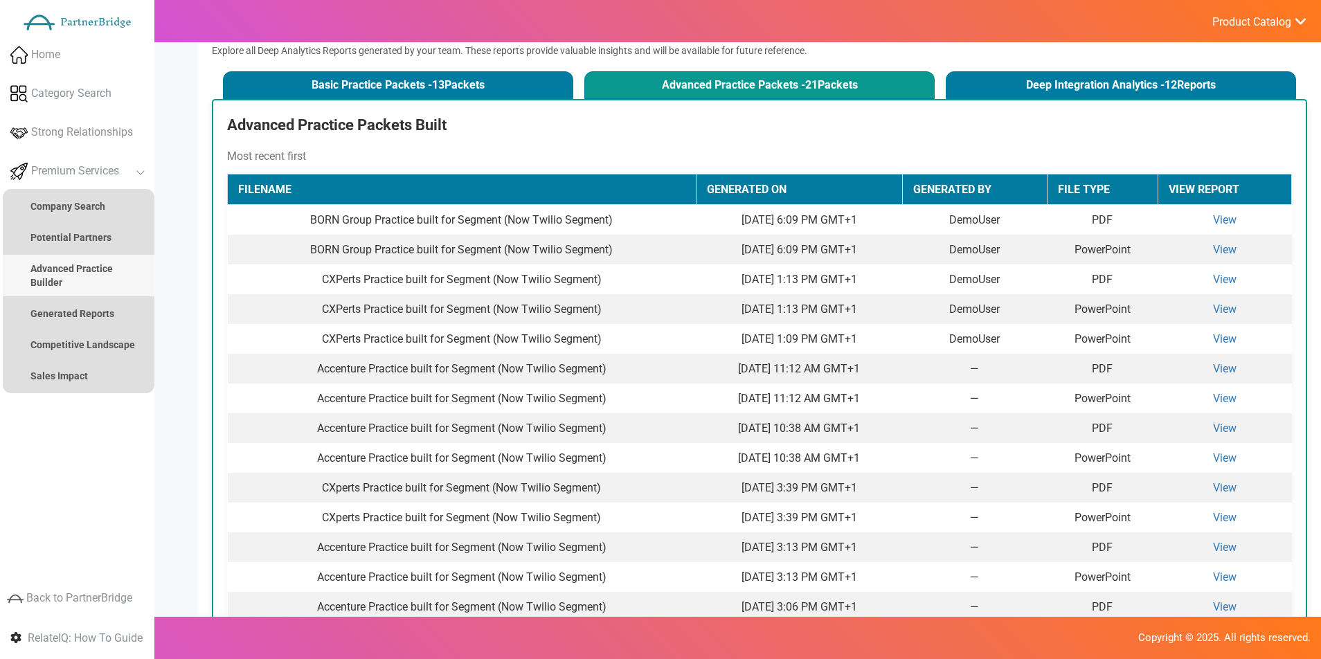
click at [77, 270] on strong "Advanced Practice Builder" at bounding box center [71, 275] width 82 height 25
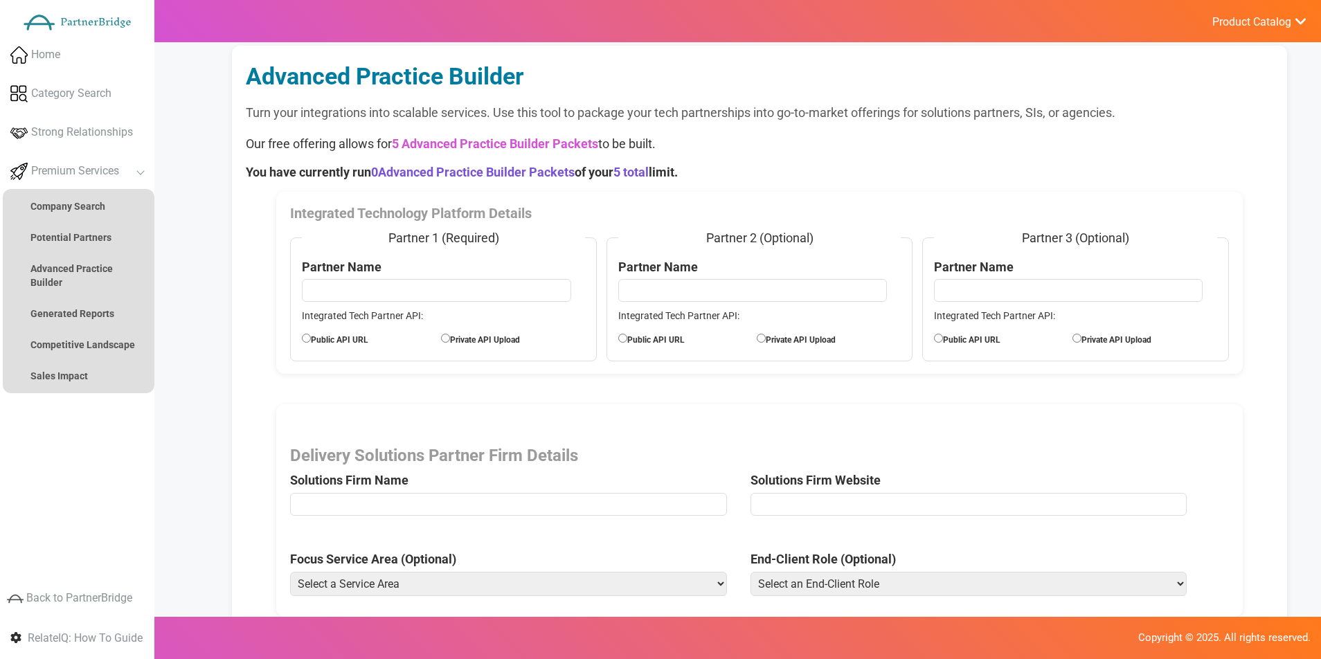
click at [449, 322] on fieldset "Partner 1 (Required) Partner Name Integrated Tech Partner API: Public API URL P…" at bounding box center [443, 295] width 307 height 132
click at [453, 296] on input "text" at bounding box center [436, 290] width 269 height 22
type input "FullStory"
click at [377, 336] on label "Public API URL" at bounding box center [371, 338] width 138 height 15
click at [311, 336] on input "Public API URL" at bounding box center [306, 338] width 9 height 9
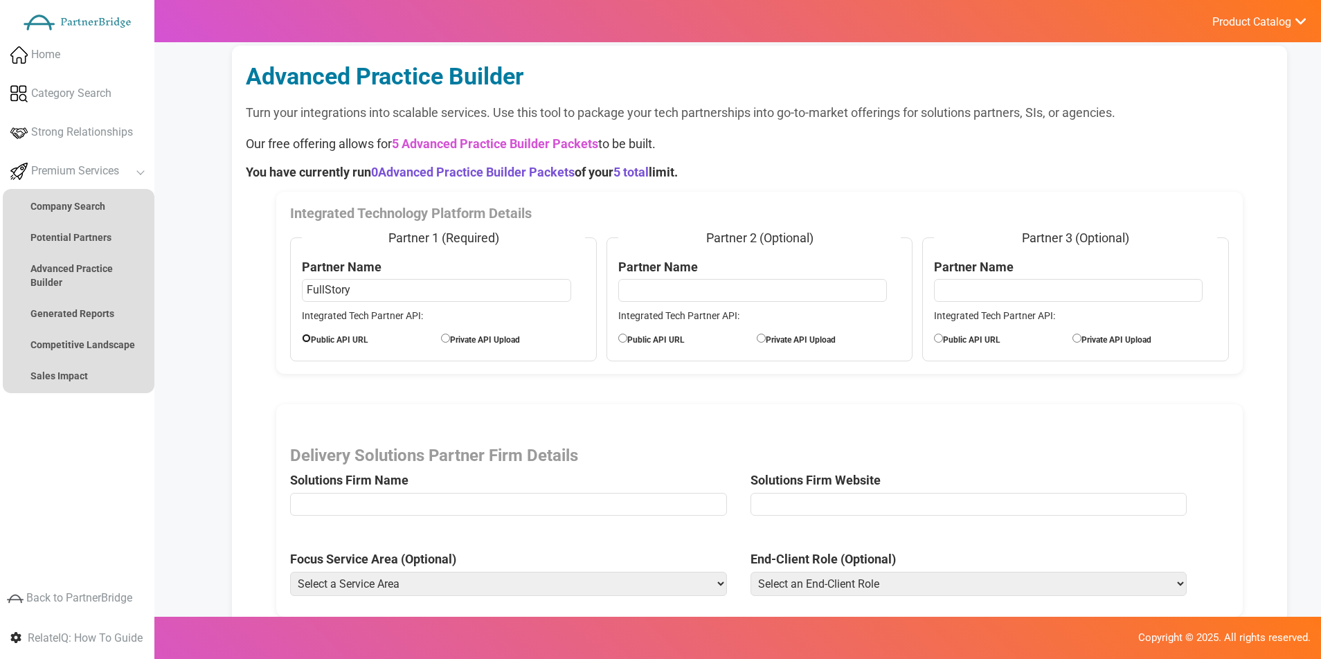
radio input "true"
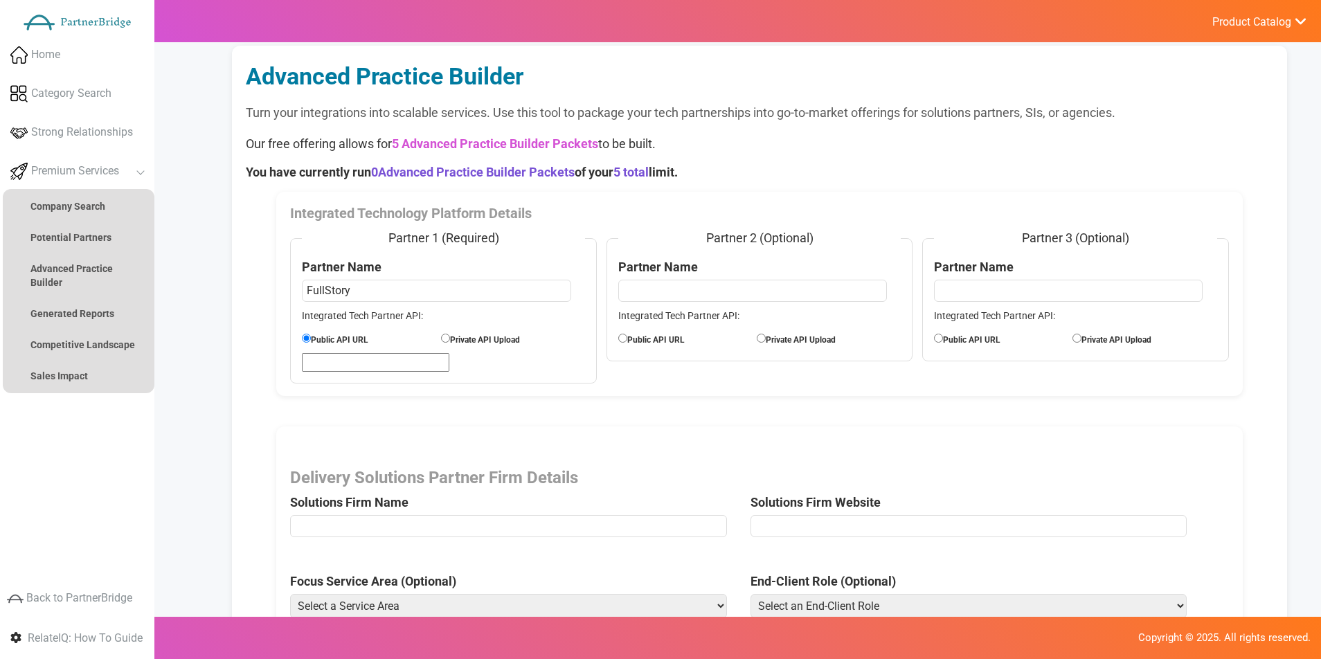
click at [353, 339] on label "Public API URL" at bounding box center [371, 338] width 138 height 15
click at [311, 339] on input "Public API URL" at bounding box center [306, 338] width 9 height 9
drag, startPoint x: 359, startPoint y: 379, endPoint x: 361, endPoint y: 366, distance: 13.3
click at [360, 376] on fieldset "Partner 1 (Required) Partner Name FullStory Integrated Tech Partner API: Public…" at bounding box center [443, 306] width 307 height 154
click at [361, 366] on input "url" at bounding box center [375, 362] width 147 height 19
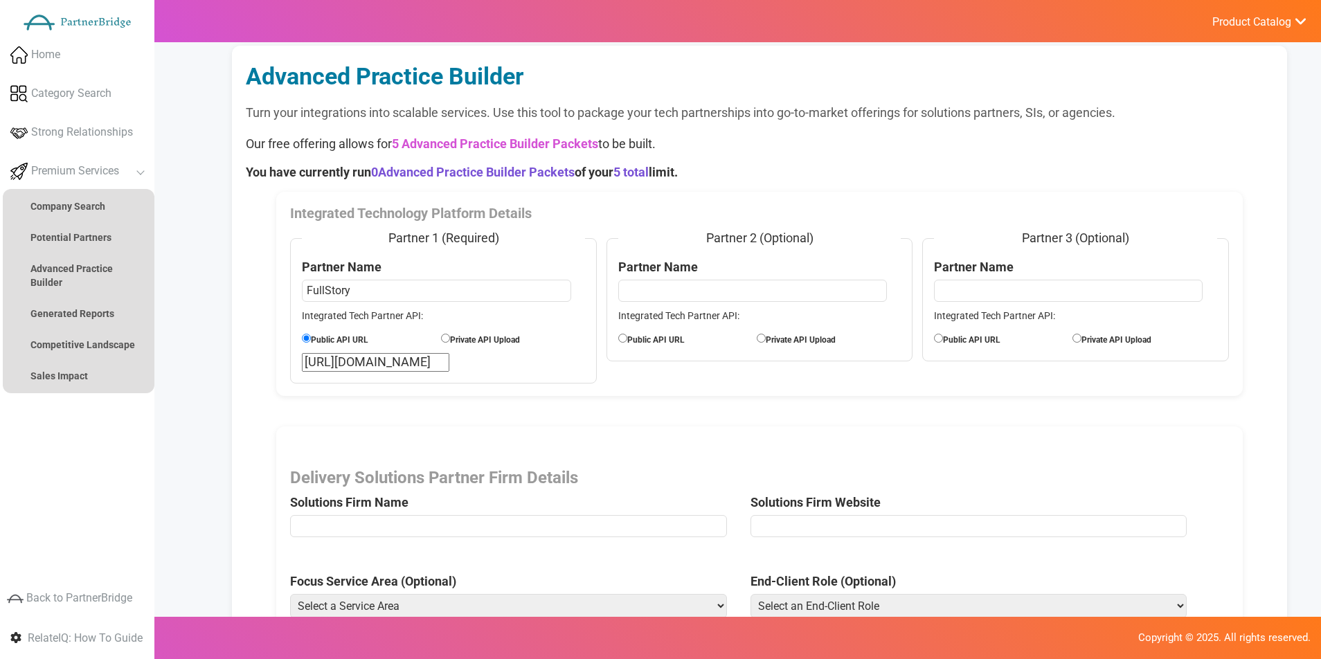
scroll to position [0, 39]
type input "https://developer.fullstory.com"
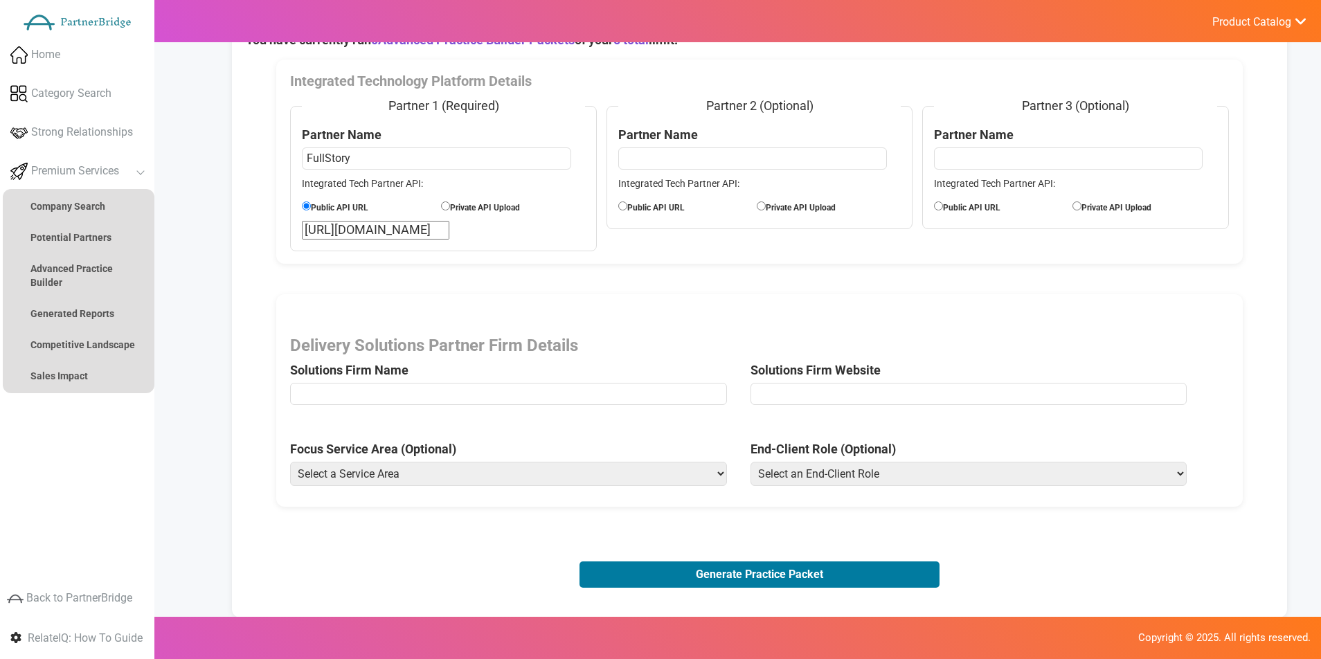
scroll to position [280, 0]
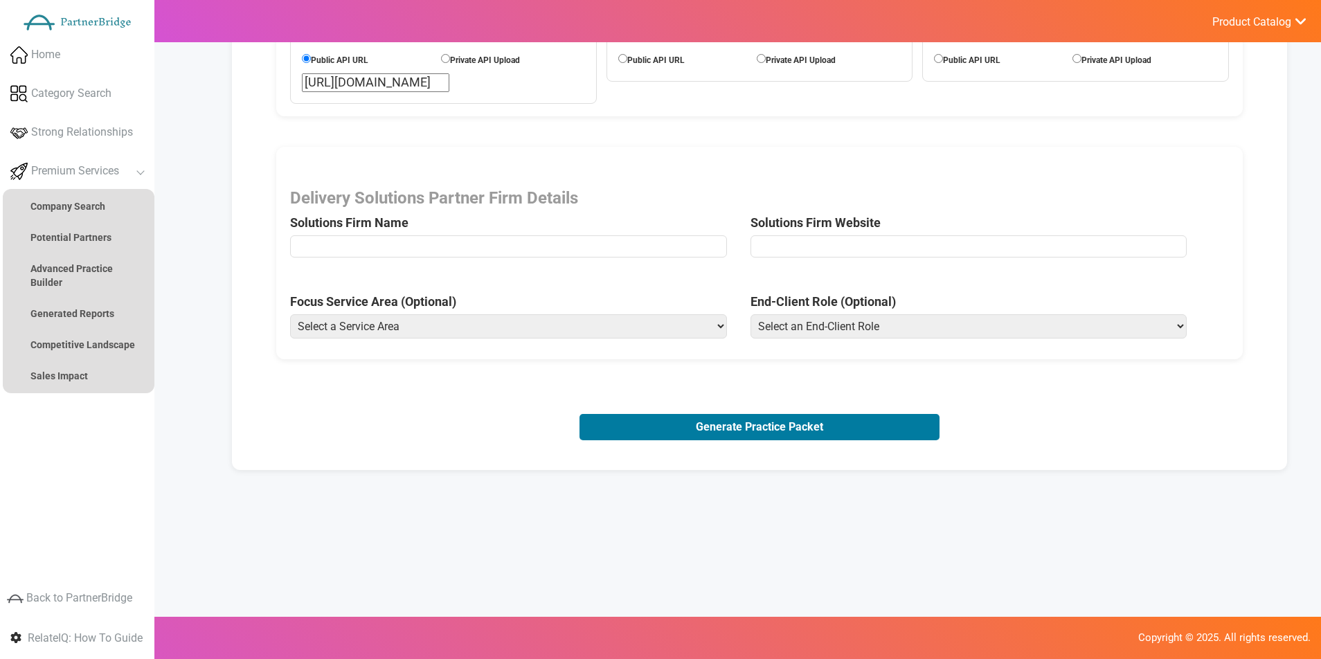
click at [484, 251] on input "text" at bounding box center [508, 246] width 437 height 22
type input "CXperts"
type input "https://www.cxperts.io"
click at [442, 318] on select "Select a Service Area Analytics (eCommerce) Analytics (Retail) Application Deve…" at bounding box center [508, 326] width 437 height 24
select select "Experience Optimization (eCommerce)"
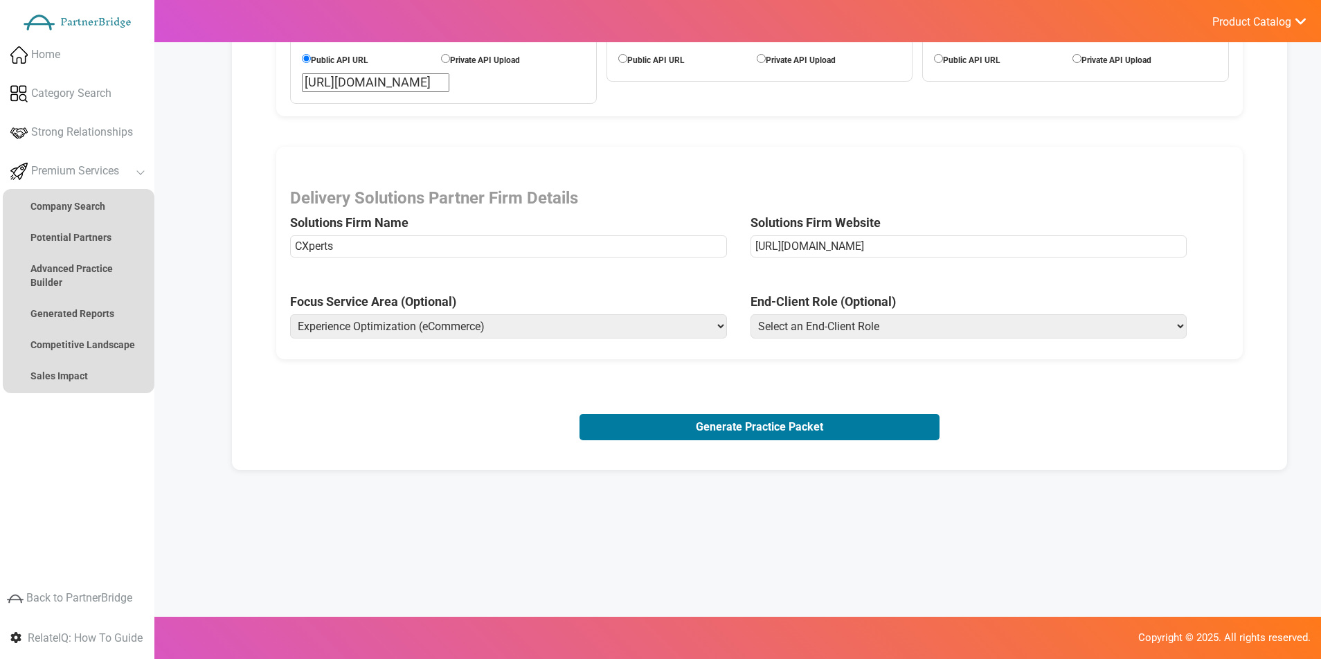
click at [290, 314] on select "Select a Service Area Analytics (eCommerce) Analytics (Retail) Application Deve…" at bounding box center [508, 326] width 437 height 24
click at [927, 314] on select "Select an End-Client Role Chief Executive Officer (CEO) Chief Operating Officer…" at bounding box center [968, 326] width 437 height 24
select select "Vice President of Product"
click at [750, 314] on select "Select an End-Client Role Chief Executive Officer (CEO) Chief Operating Officer…" at bounding box center [968, 326] width 437 height 24
click at [757, 421] on button "Generate Practice Packet" at bounding box center [759, 427] width 360 height 26
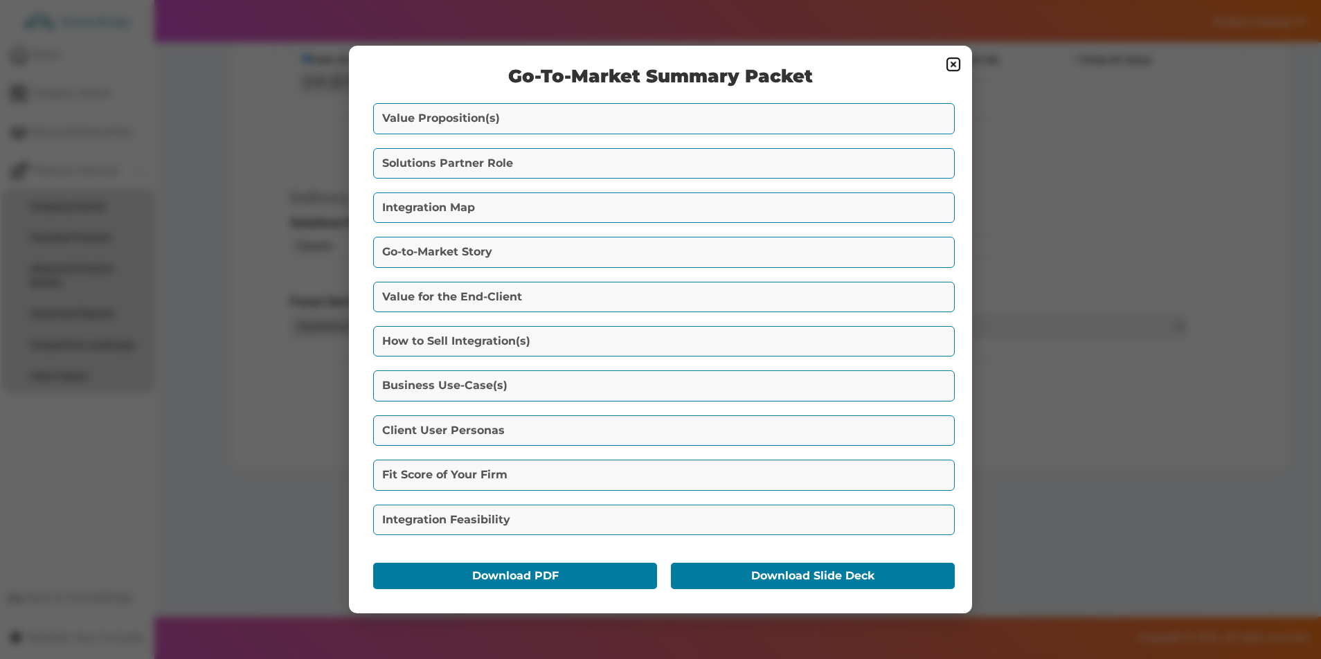
click at [720, 133] on button "Value Proposition(s)" at bounding box center [663, 118] width 581 height 30
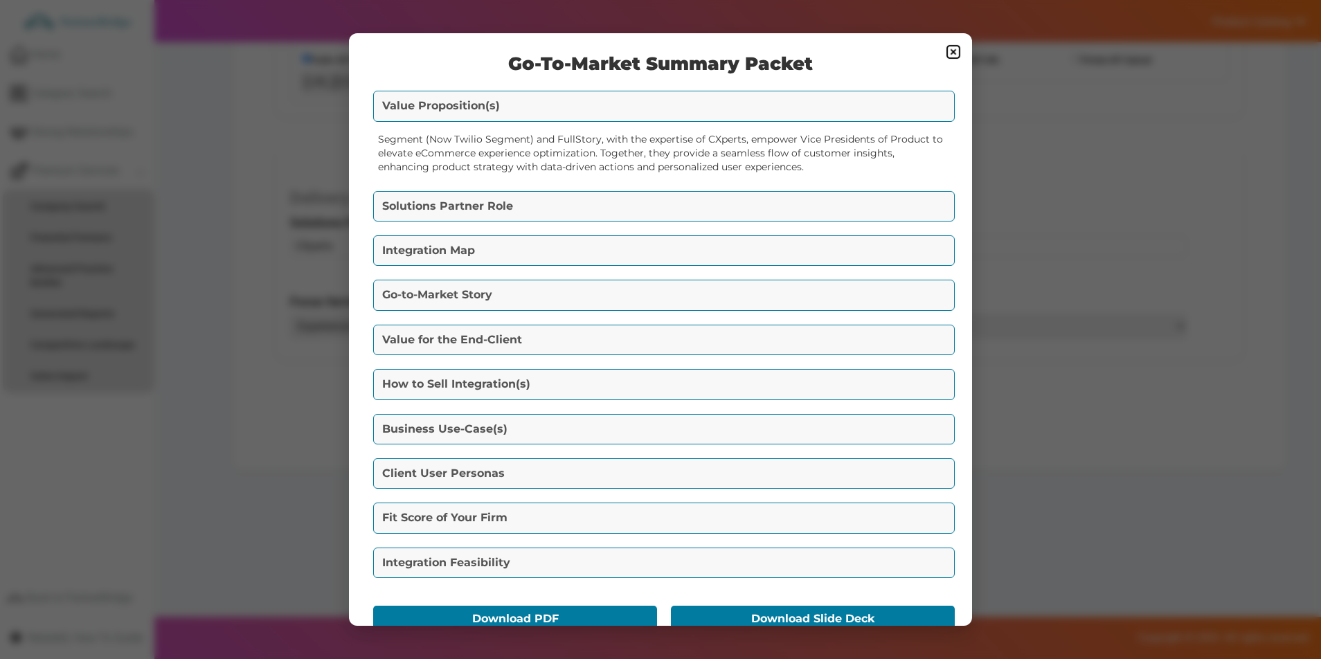
click at [692, 372] on button "How to Sell Integration(s)" at bounding box center [663, 384] width 581 height 30
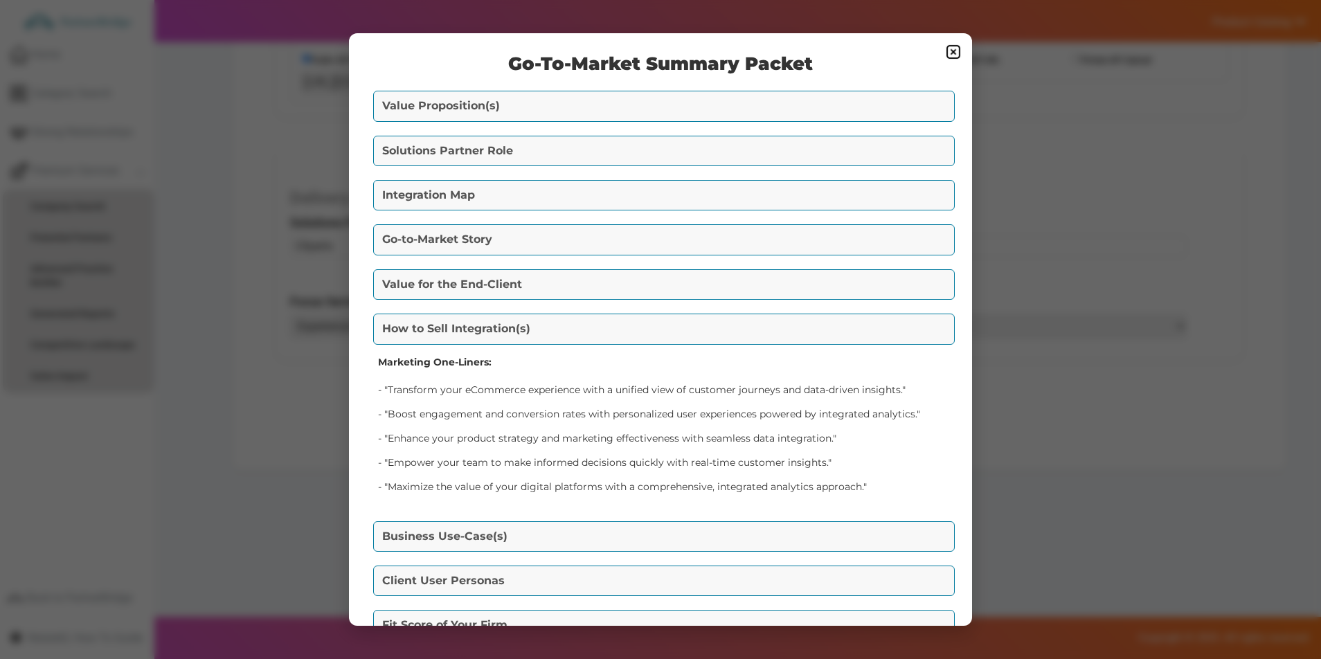
drag, startPoint x: 637, startPoint y: 561, endPoint x: 637, endPoint y: 539, distance: 21.5
click at [637, 560] on div "Go-To-Market Summary Packet Value Proposition(s) Segment (Now Twilio Segment) a…" at bounding box center [660, 329] width 623 height 593
click at [617, 234] on button "Go-to-Market Story" at bounding box center [663, 239] width 581 height 30
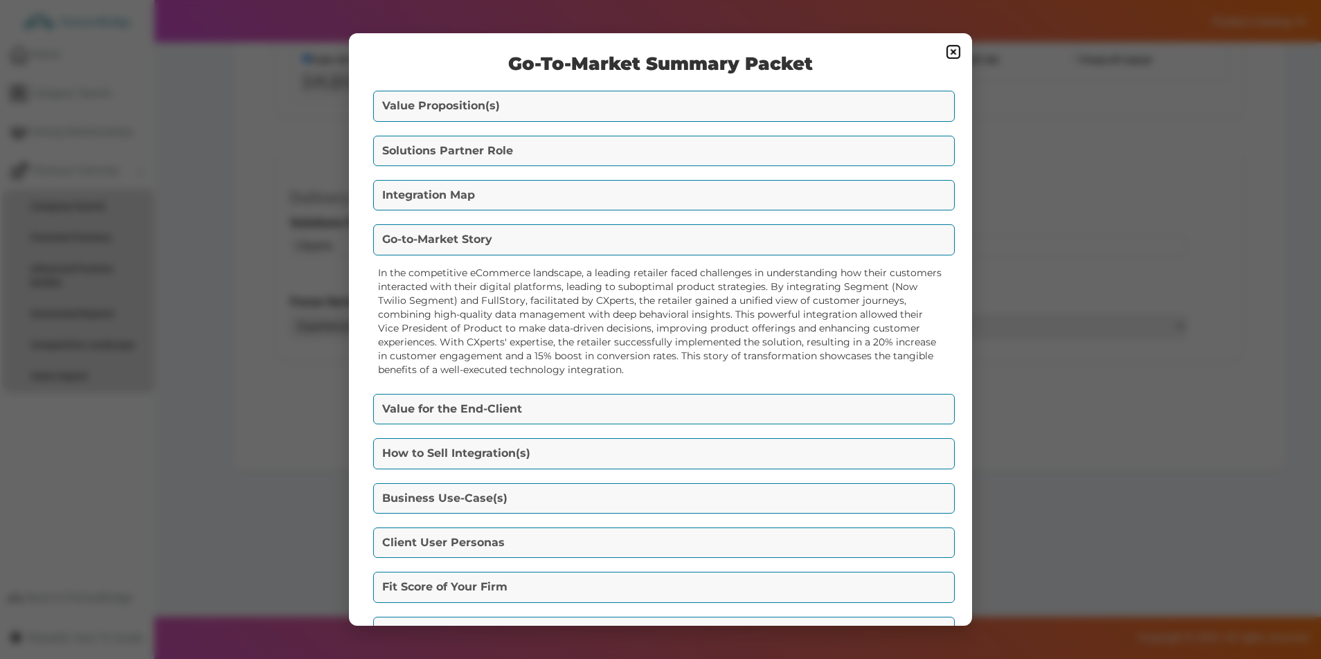
drag, startPoint x: 604, startPoint y: 207, endPoint x: 604, endPoint y: 188, distance: 18.7
click at [604, 197] on button "Integration Map" at bounding box center [663, 195] width 581 height 30
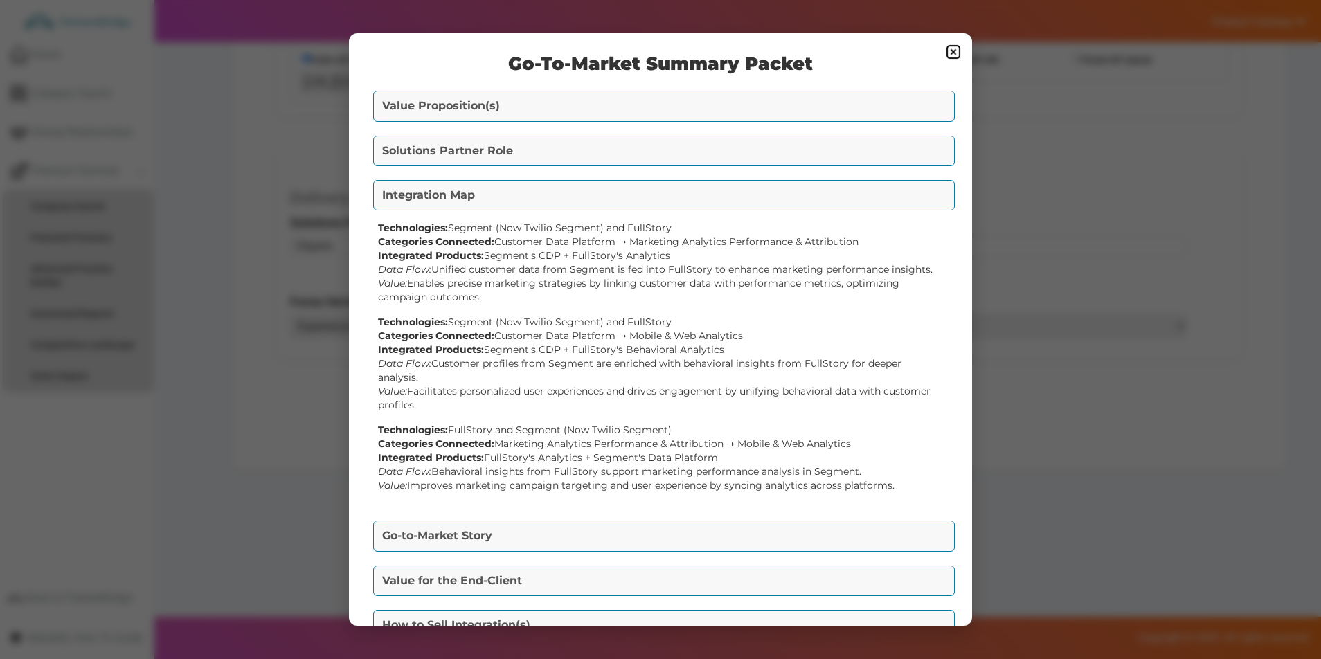
click at [952, 53] on img at bounding box center [953, 52] width 17 height 17
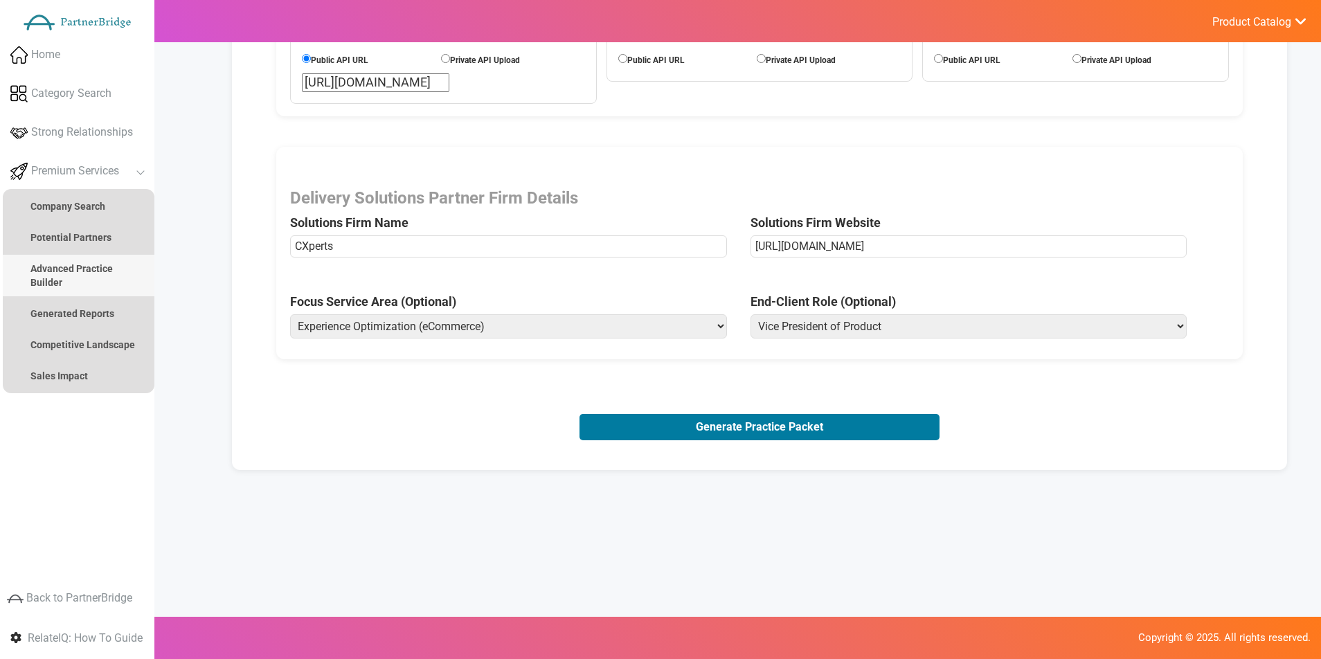
click at [110, 296] on ul "Analyze Potential Company Search Potential Partners Agency Practice Builder Adv…" at bounding box center [79, 291] width 152 height 204
drag, startPoint x: 109, startPoint y: 305, endPoint x: 211, endPoint y: 284, distance: 104.5
click at [109, 304] on link "Generated Reports" at bounding box center [79, 314] width 152 height 28
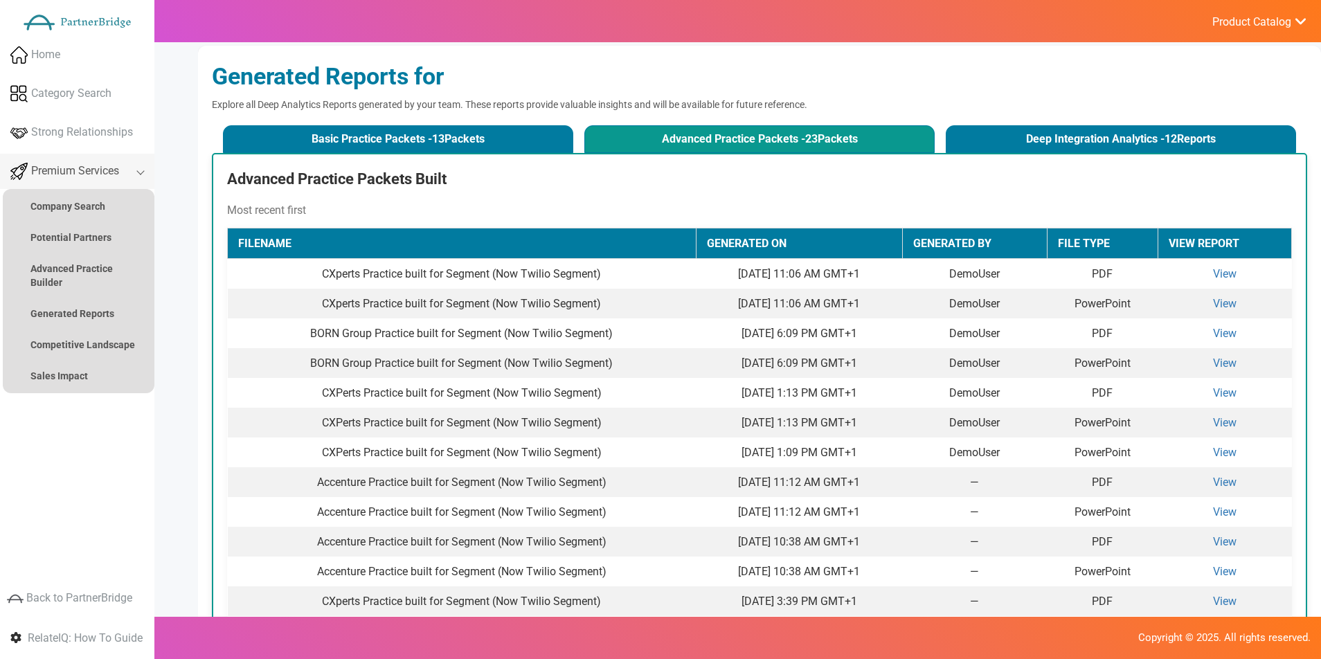
click at [60, 174] on span "Premium Services" at bounding box center [75, 171] width 88 height 16
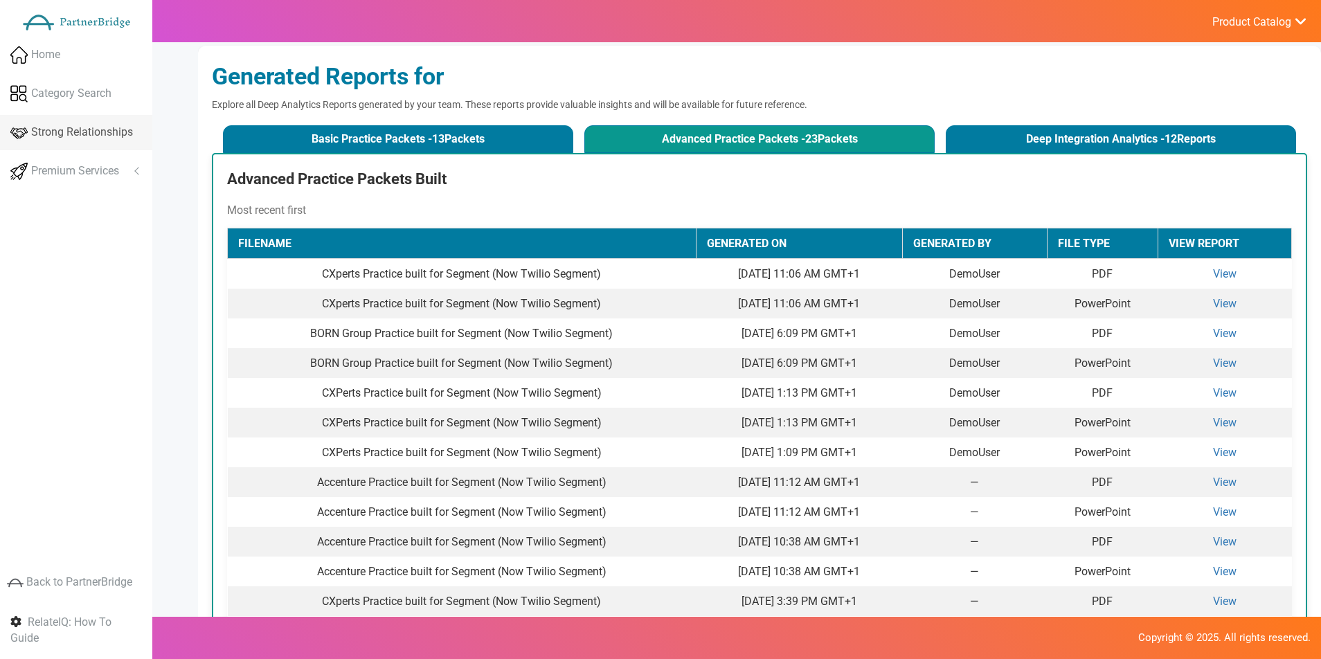
click at [80, 123] on link "Strong Relationships" at bounding box center [76, 132] width 152 height 35
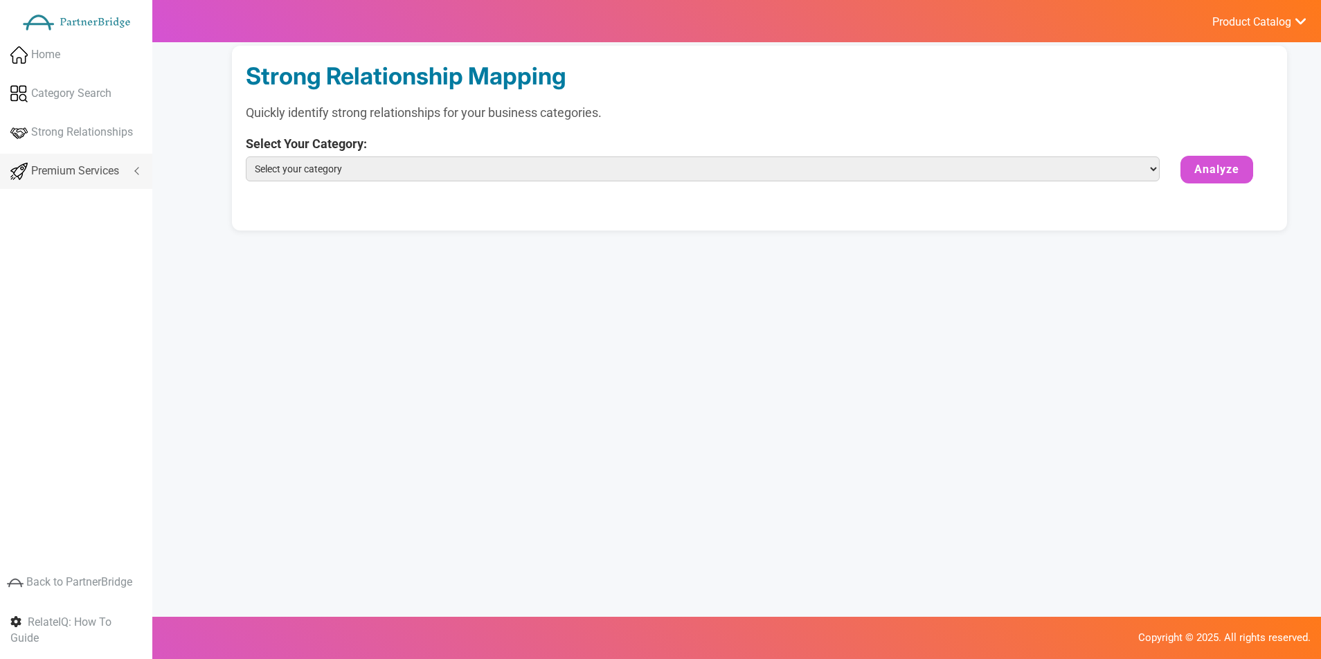
drag, startPoint x: 60, startPoint y: 162, endPoint x: 61, endPoint y: 188, distance: 26.3
click at [60, 163] on span "Premium Services" at bounding box center [75, 171] width 88 height 16
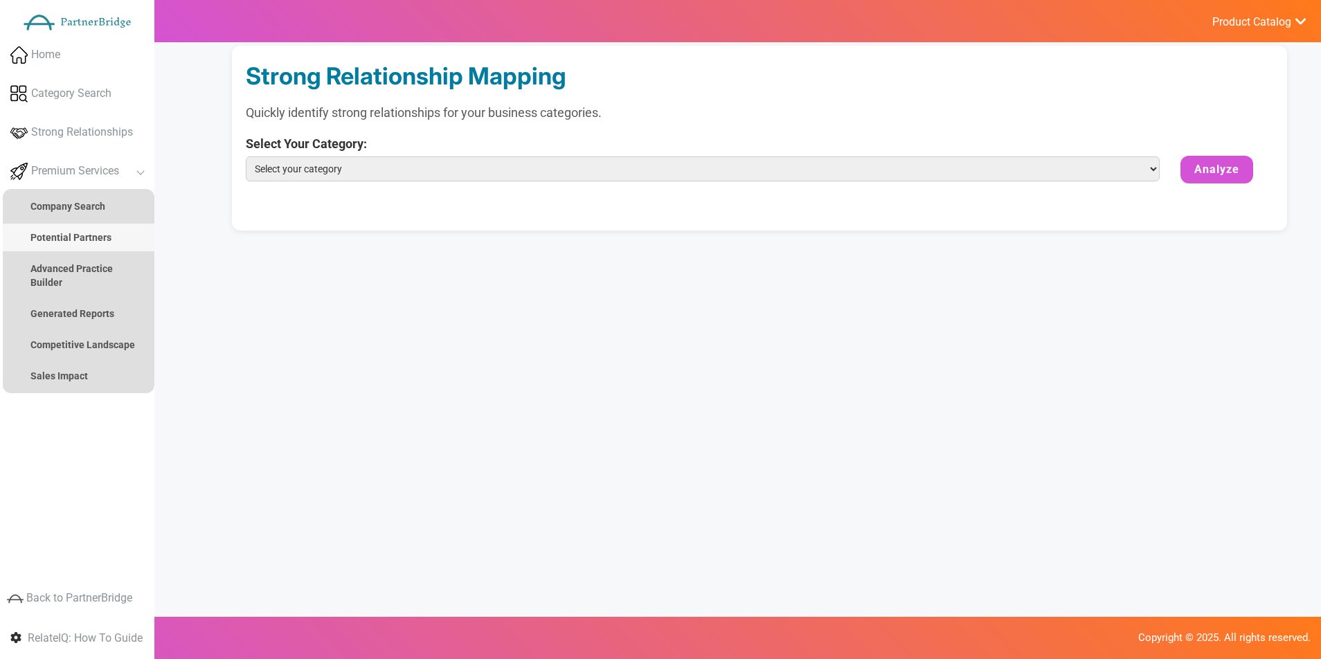
click at [70, 224] on link "Potential Partners" at bounding box center [79, 238] width 152 height 28
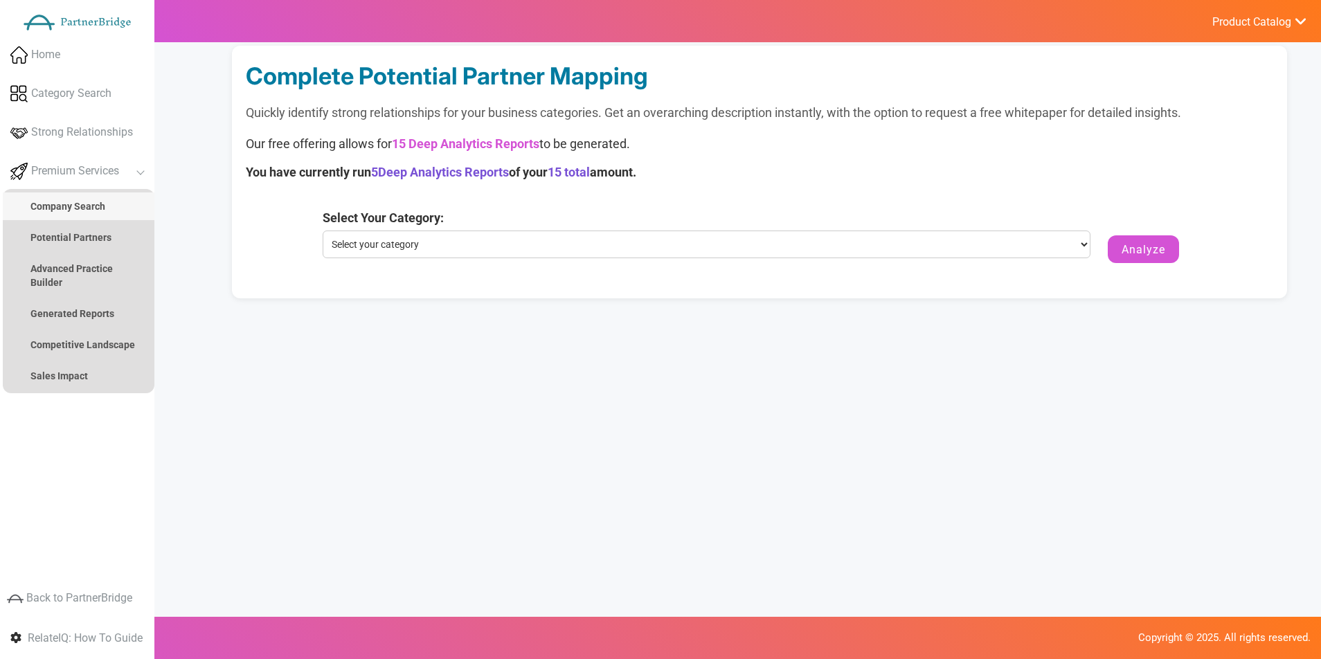
click at [79, 210] on strong "Company Search" at bounding box center [67, 206] width 75 height 11
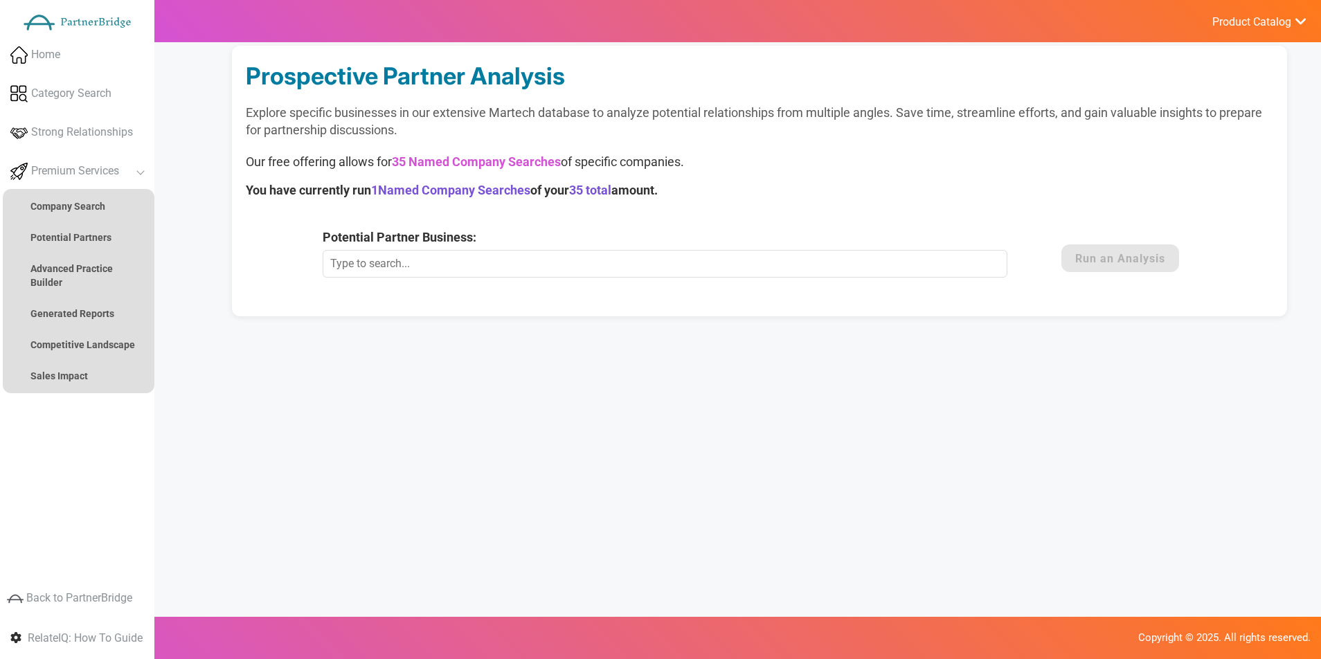
click at [468, 270] on input "Potential Partner Business:" at bounding box center [665, 264] width 685 height 28
type input "15Five"
click at [1121, 248] on button "Run an Analysis" at bounding box center [1120, 258] width 118 height 28
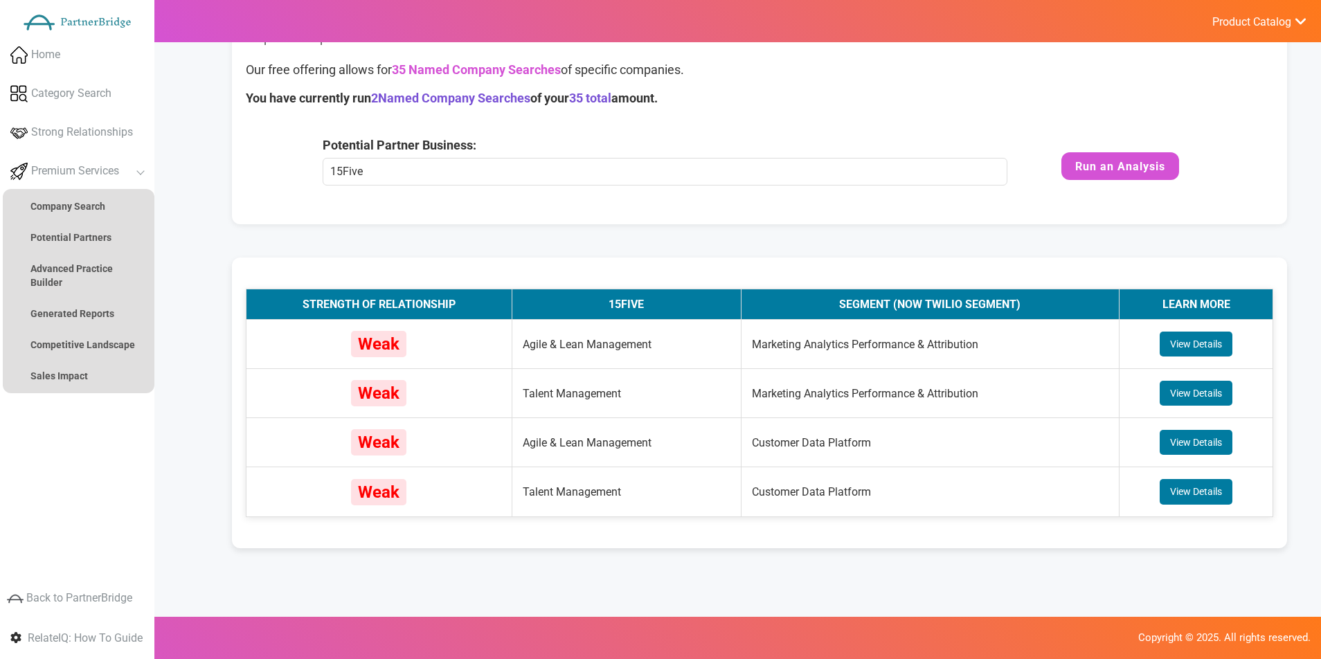
scroll to position [170, 0]
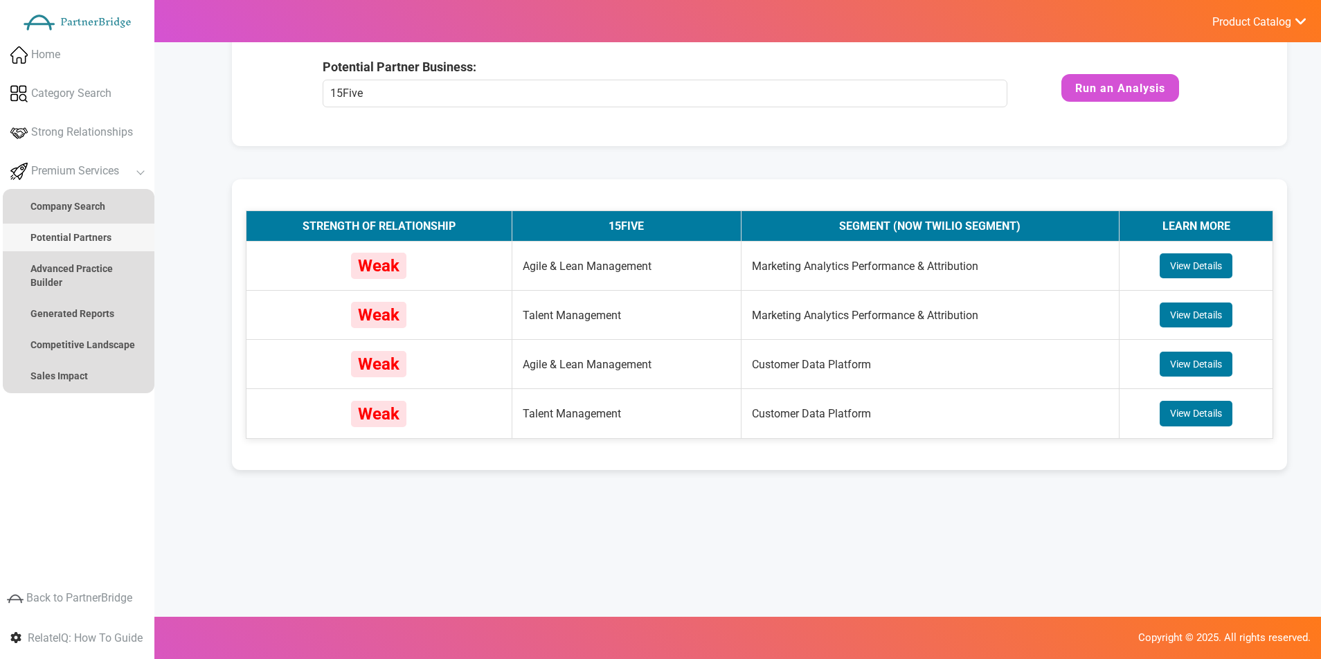
click at [60, 235] on strong "Potential Partners" at bounding box center [70, 237] width 81 height 11
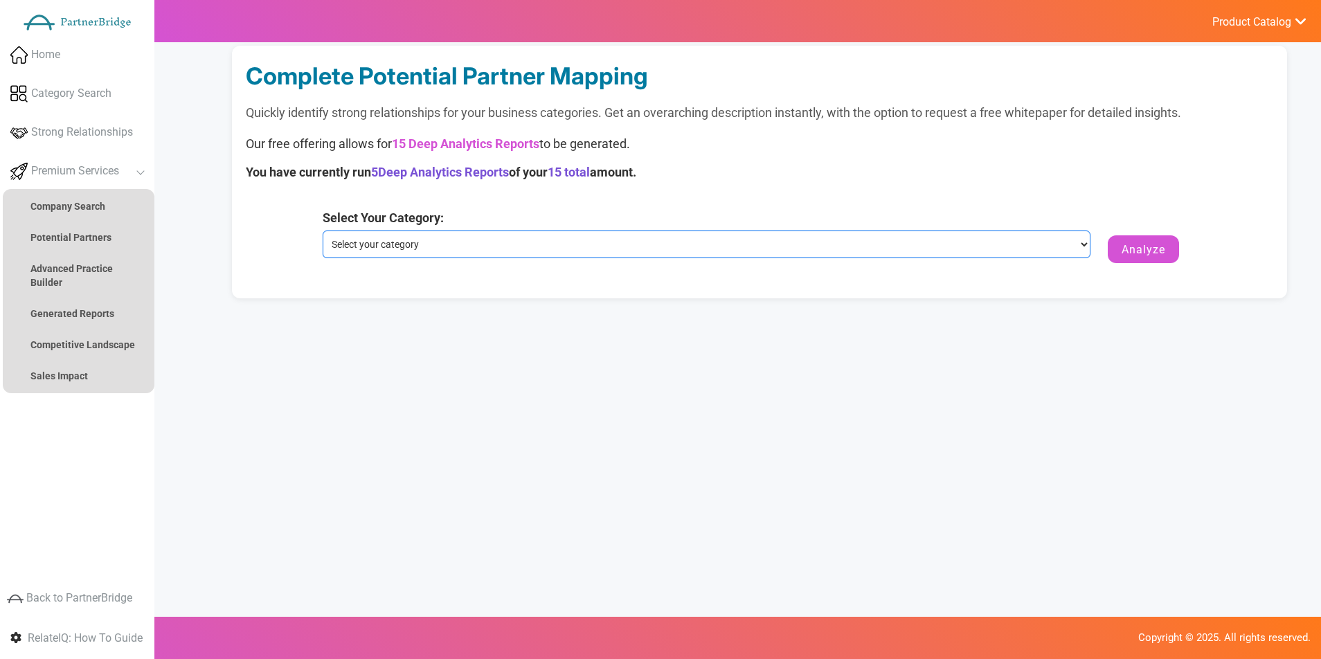
click at [716, 235] on select "Select your category Customer Data Platform Marketing Analytics Performance & A…" at bounding box center [706, 244] width 767 height 28
select select "Customer Data Platform"
click at [323, 230] on select "Select your category Customer Data Platform Marketing Analytics Performance & A…" at bounding box center [706, 244] width 767 height 28
click at [1114, 254] on form "Select Your Category: Select your category Customer Data Platform Marketing Ana…" at bounding box center [759, 240] width 873 height 62
click at [1148, 244] on button "Analyze" at bounding box center [1142, 249] width 71 height 28
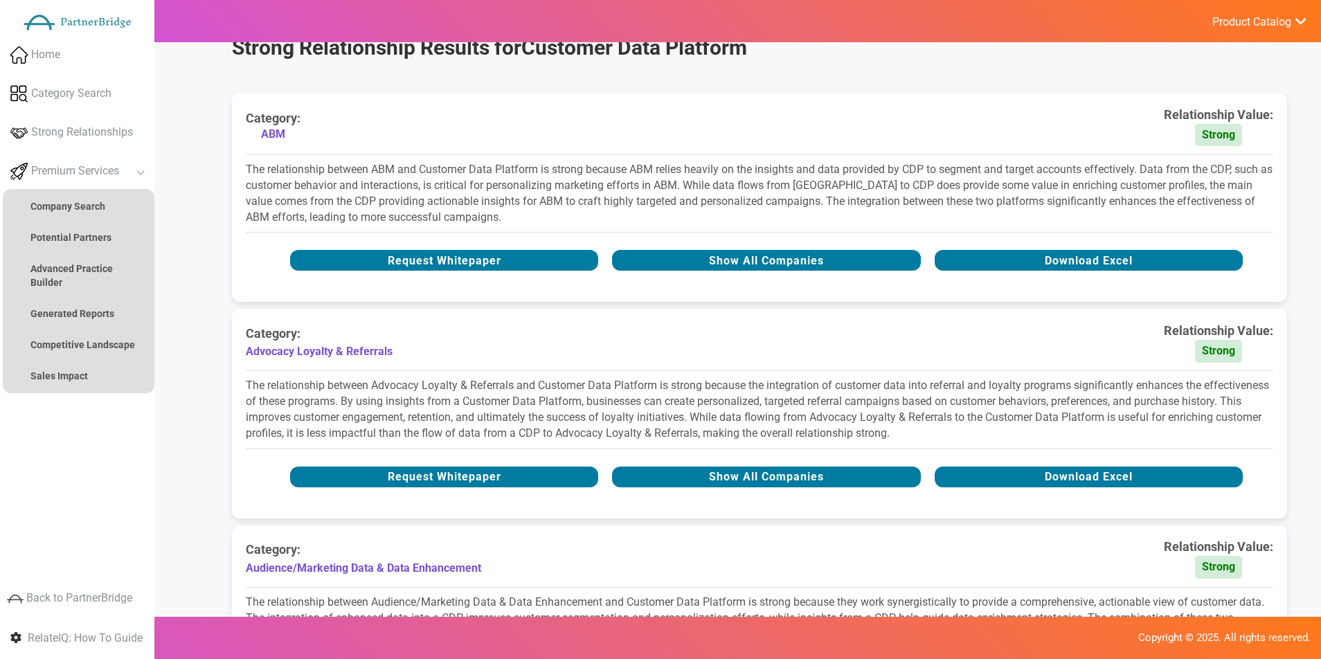
scroll to position [338, 0]
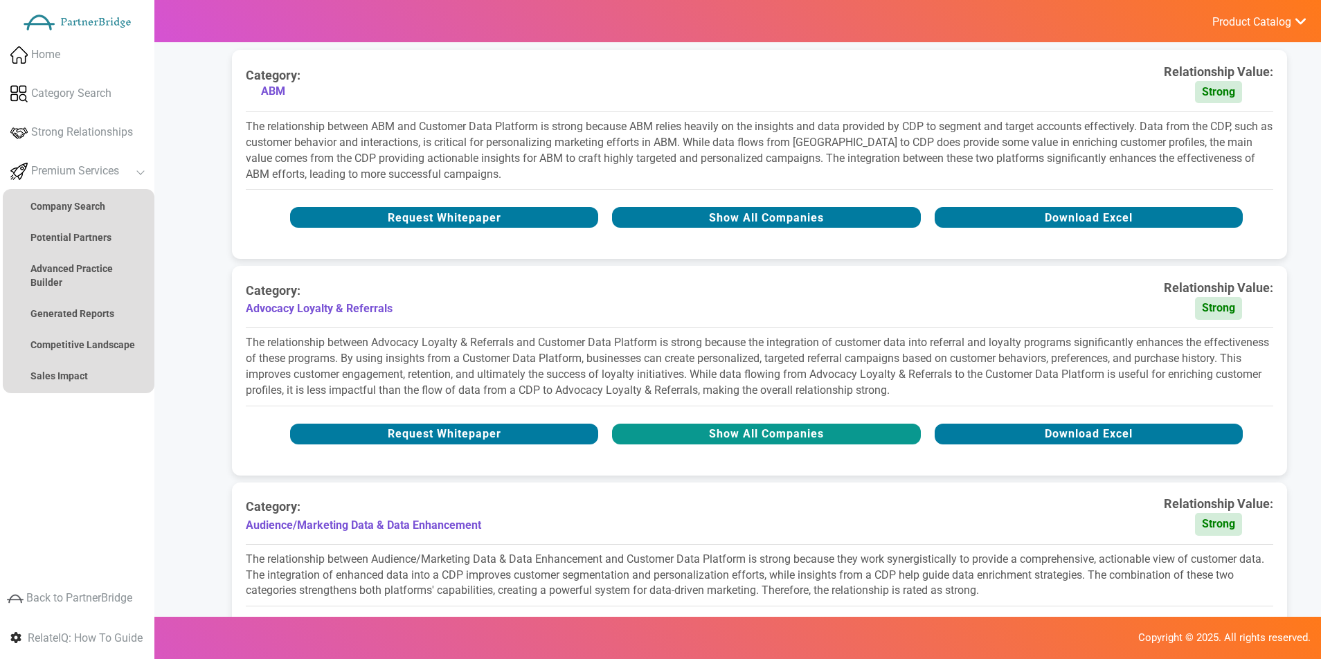
click at [901, 431] on button "Show All Companies" at bounding box center [766, 434] width 308 height 21
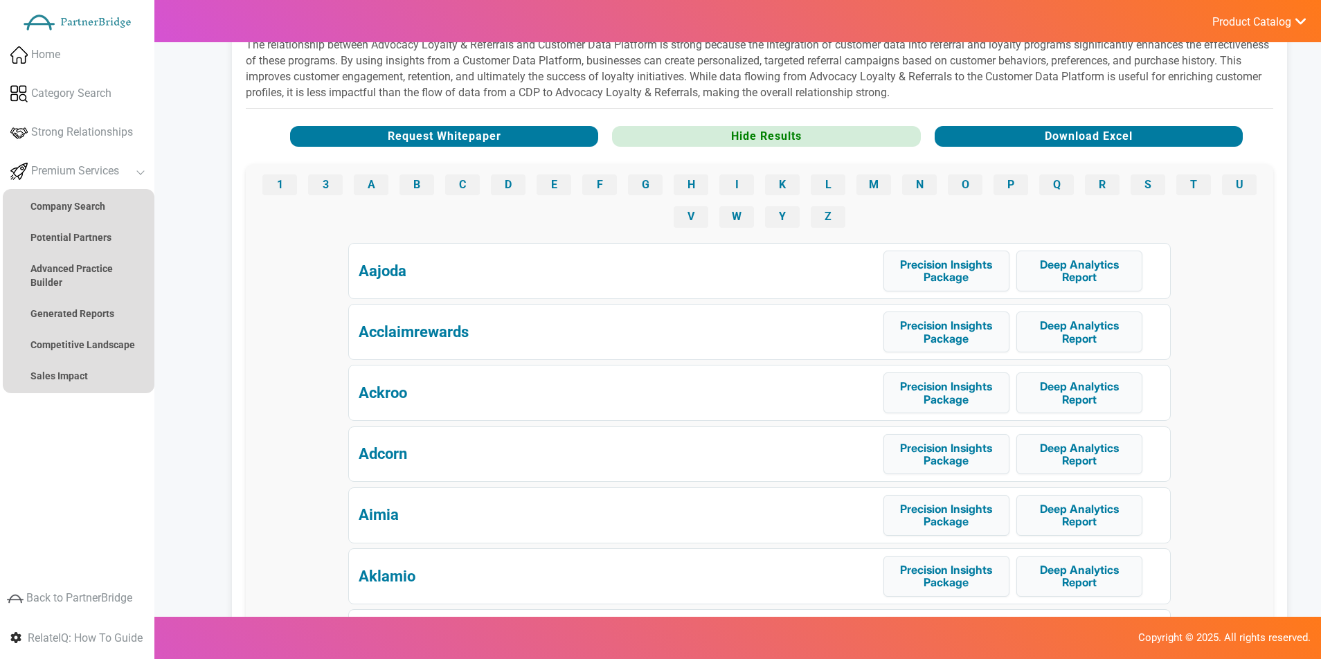
scroll to position [708, 0]
